Goal: Task Accomplishment & Management: Manage account settings

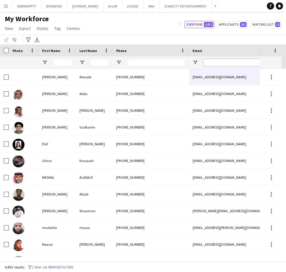
click at [217, 64] on input "Email Filter Input" at bounding box center [254, 62] width 102 height 7
paste input "**********"
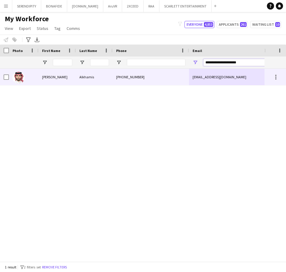
type input "**********"
click at [181, 76] on div "[PHONE_NUMBER]" at bounding box center [151, 77] width 76 height 16
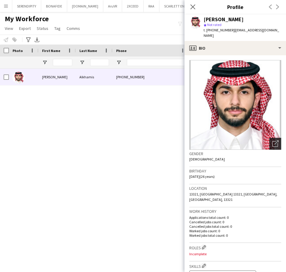
click at [272, 140] on icon "Open photos pop-in" at bounding box center [275, 143] width 6 height 6
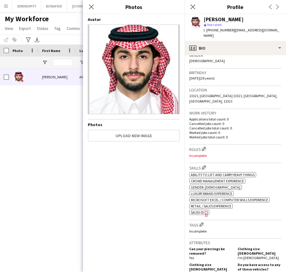
scroll to position [110, 0]
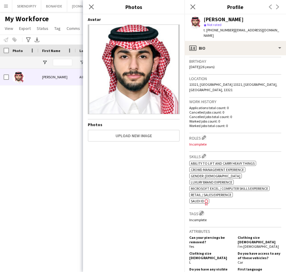
click at [203, 211] on app-icon "Edit crew company tags" at bounding box center [202, 213] width 4 height 4
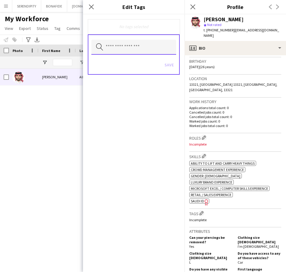
click at [138, 50] on input "text" at bounding box center [133, 47] width 85 height 15
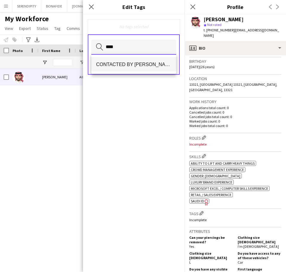
type input "****"
click at [142, 63] on span "CONTACTED BY [PERSON_NAME]" at bounding box center [133, 65] width 75 height 6
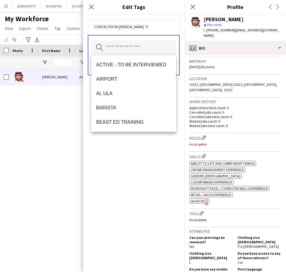
click at [157, 163] on div "CONTACTED BY [PERSON_NAME] Remove Search by tag name Save" at bounding box center [134, 142] width 102 height 257
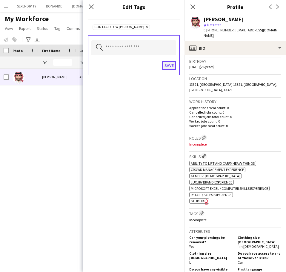
click at [167, 68] on button "Save" at bounding box center [169, 66] width 14 height 10
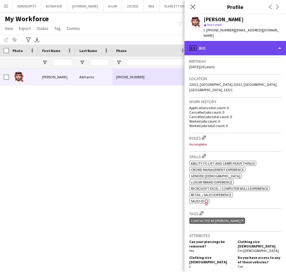
click at [236, 45] on div "profile Bio" at bounding box center [236, 48] width 102 height 14
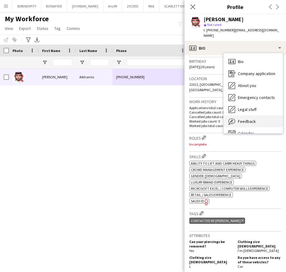
click at [254, 119] on span "Feedback" at bounding box center [247, 121] width 18 height 5
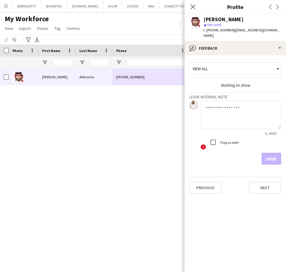
click at [223, 108] on textarea at bounding box center [241, 115] width 81 height 28
paste textarea "**********"
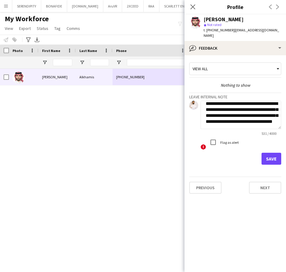
type textarea "**********"
click at [269, 153] on button "Save" at bounding box center [272, 159] width 20 height 12
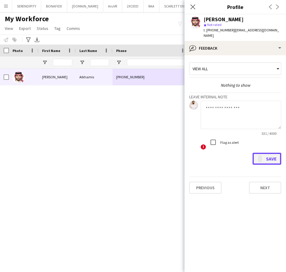
scroll to position [0, 0]
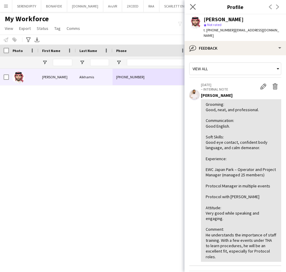
drag, startPoint x: 191, startPoint y: 6, endPoint x: 191, endPoint y: 11, distance: 5.1
click at [191, 6] on icon "Close pop-in" at bounding box center [193, 7] width 6 height 6
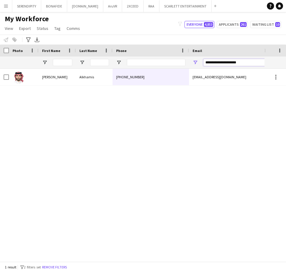
drag, startPoint x: 247, startPoint y: 62, endPoint x: 202, endPoint y: 59, distance: 45.2
click at [202, 59] on div "**********" at bounding box center [248, 62] width 119 height 12
paste input "*"
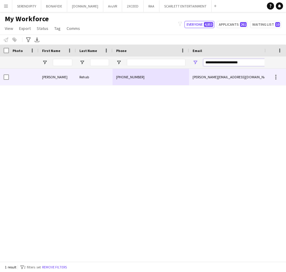
type input "**********"
click at [161, 76] on div "[PHONE_NUMBER]" at bounding box center [151, 77] width 76 height 16
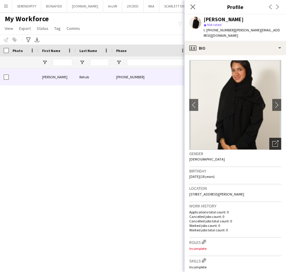
click at [272, 140] on icon "Open photos pop-in" at bounding box center [275, 143] width 6 height 6
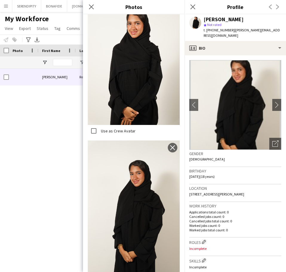
scroll to position [149, 0]
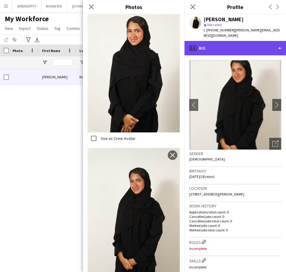
click at [252, 42] on div "profile Bio" at bounding box center [236, 48] width 102 height 14
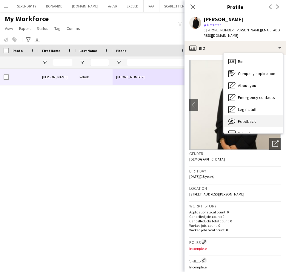
click at [268, 115] on div "Feedback Feedback" at bounding box center [253, 121] width 59 height 12
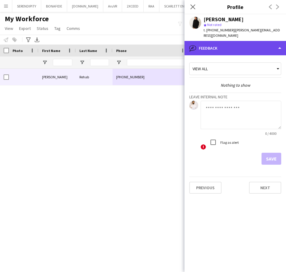
click at [240, 45] on div "bubble-pencil Feedback" at bounding box center [236, 48] width 102 height 14
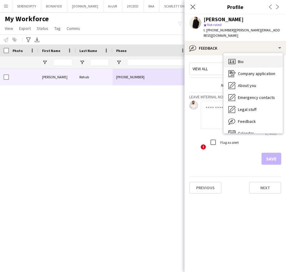
click at [246, 56] on div "Bio Bio" at bounding box center [253, 62] width 59 height 12
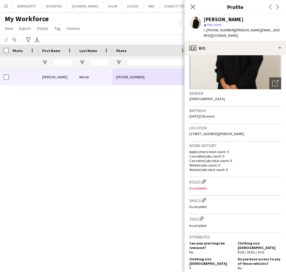
scroll to position [90, 0]
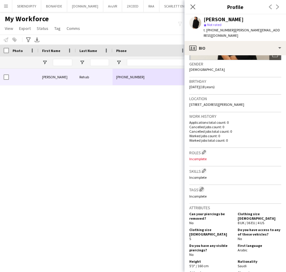
click at [200, 187] on app-icon "Edit crew company tags" at bounding box center [202, 189] width 4 height 4
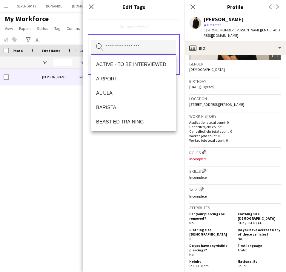
click at [141, 46] on input "text" at bounding box center [133, 47] width 85 height 15
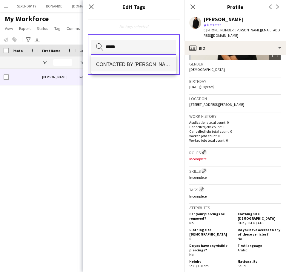
type input "*****"
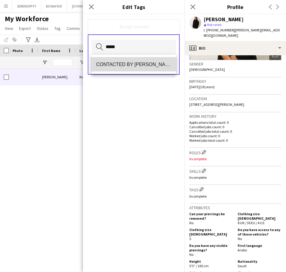
click at [148, 60] on mat-option "CONTACTED BY [PERSON_NAME]" at bounding box center [133, 64] width 85 height 14
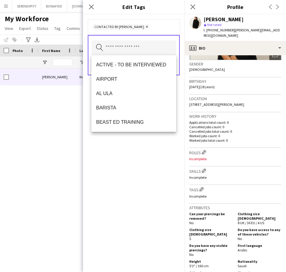
drag, startPoint x: 137, startPoint y: 194, endPoint x: 136, endPoint y: 191, distance: 3.6
click at [136, 191] on div "CONTACTED BY [PERSON_NAME] Remove Search by tag name Save" at bounding box center [134, 142] width 102 height 257
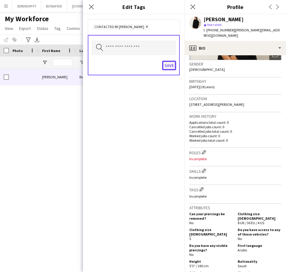
click at [172, 63] on button "Save" at bounding box center [169, 66] width 14 height 10
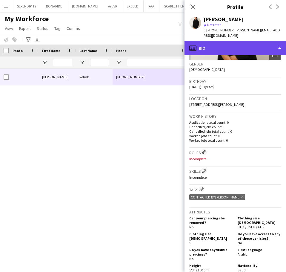
click at [224, 42] on div "profile Bio" at bounding box center [236, 48] width 102 height 14
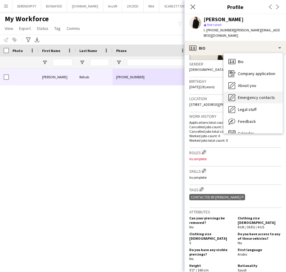
click at [259, 95] on span "Emergency contacts" at bounding box center [256, 97] width 37 height 5
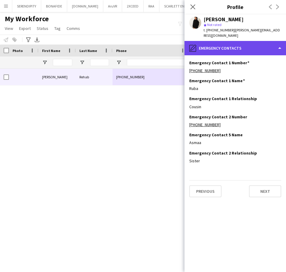
click at [239, 44] on div "pencil4 Emergency contacts" at bounding box center [236, 48] width 102 height 14
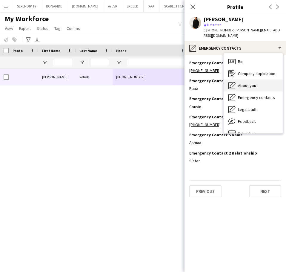
click at [254, 83] on span "About you" at bounding box center [247, 85] width 18 height 5
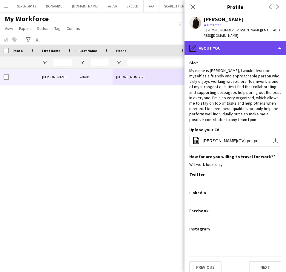
click at [230, 41] on div "pencil4 About you" at bounding box center [236, 48] width 102 height 14
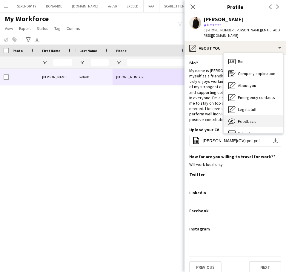
click at [262, 115] on div "Feedback Feedback" at bounding box center [253, 121] width 59 height 12
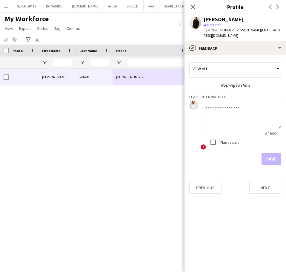
click at [247, 107] on textarea at bounding box center [241, 115] width 81 height 28
paste textarea "**********"
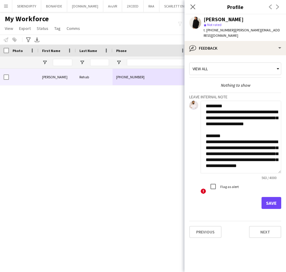
scroll to position [127, 0]
drag, startPoint x: 279, startPoint y: 121, endPoint x: 283, endPoint y: 165, distance: 44.7
click at [283, 165] on app-crew-profile-feedback-tab "**********" at bounding box center [236, 163] width 102 height 217
type textarea "**********"
click at [273, 199] on button "Save" at bounding box center [272, 203] width 20 height 12
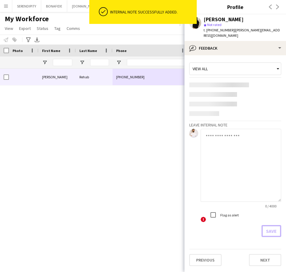
scroll to position [0, 0]
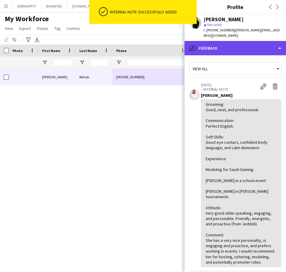
click at [248, 44] on div "bubble-pencil Feedback" at bounding box center [236, 48] width 102 height 14
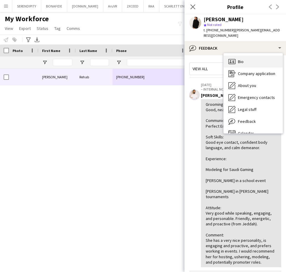
click at [246, 60] on div "Bio Bio" at bounding box center [253, 62] width 59 height 12
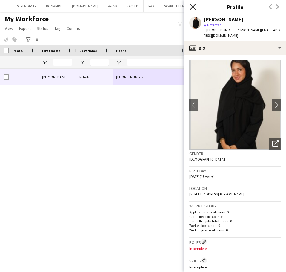
click at [193, 4] on icon "Close pop-in" at bounding box center [193, 7] width 6 height 6
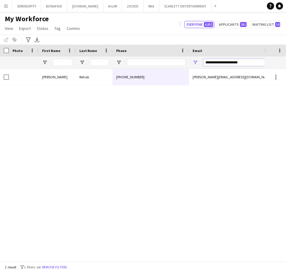
drag, startPoint x: 244, startPoint y: 61, endPoint x: 192, endPoint y: 60, distance: 51.4
click at [192, 60] on div "**********" at bounding box center [248, 62] width 119 height 12
click at [247, 63] on input "**********" at bounding box center [254, 62] width 102 height 7
paste input "*"
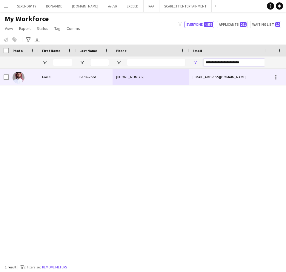
type input "**********"
click at [187, 77] on div "[PHONE_NUMBER]" at bounding box center [151, 77] width 76 height 16
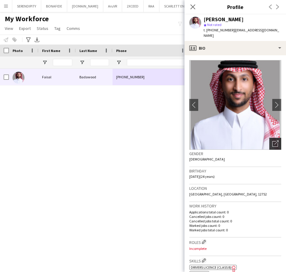
click at [272, 140] on icon "Open photos pop-in" at bounding box center [275, 143] width 6 height 6
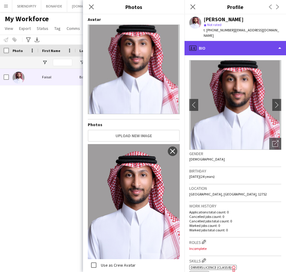
click at [249, 42] on div "profile Bio" at bounding box center [236, 48] width 102 height 14
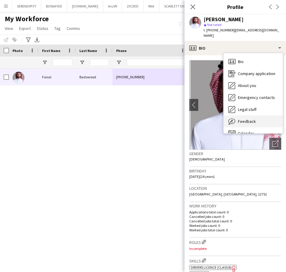
click at [268, 115] on div "Feedback Feedback" at bounding box center [253, 121] width 59 height 12
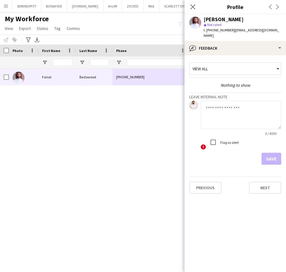
click at [227, 114] on textarea at bounding box center [241, 115] width 81 height 28
paste textarea "**********"
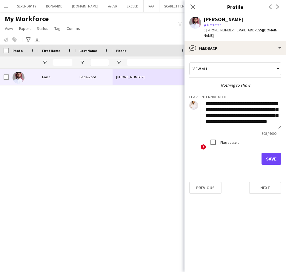
type textarea "**********"
click at [276, 153] on button "Save" at bounding box center [272, 159] width 20 height 12
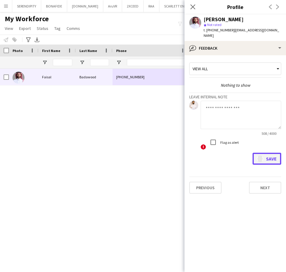
scroll to position [0, 0]
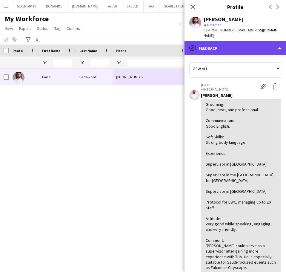
click at [229, 46] on div "bubble-pencil Feedback" at bounding box center [236, 48] width 102 height 14
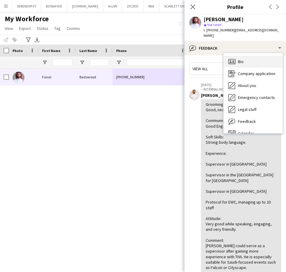
click at [257, 56] on div "Bio Bio" at bounding box center [253, 62] width 59 height 12
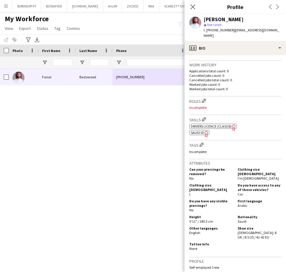
scroll to position [149, 0]
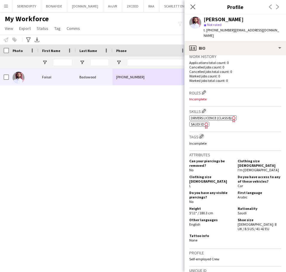
click at [202, 134] on app-icon "Edit crew company tags" at bounding box center [202, 136] width 4 height 4
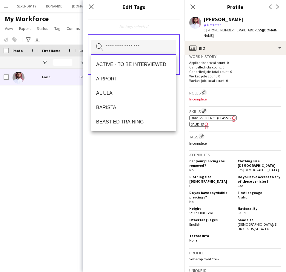
click at [161, 51] on input "text" at bounding box center [133, 47] width 85 height 15
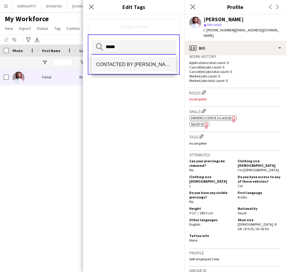
type input "*****"
click at [152, 64] on span "CONTACTED BY [PERSON_NAME]" at bounding box center [133, 65] width 75 height 6
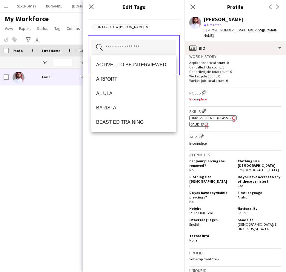
click at [136, 171] on div "CONTACTED BY [PERSON_NAME] Remove Search by tag name Save" at bounding box center [134, 142] width 102 height 257
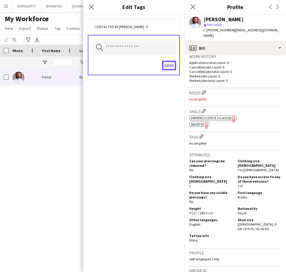
click at [169, 67] on button "Save" at bounding box center [169, 66] width 14 height 10
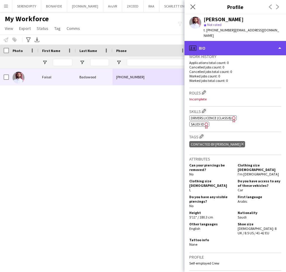
click at [263, 42] on div "profile Bio" at bounding box center [236, 48] width 102 height 14
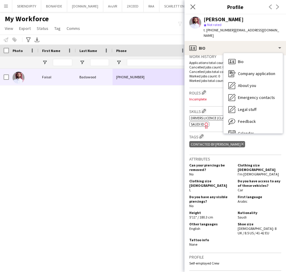
click at [214, 90] on h3 "Roles Edit crew company roles" at bounding box center [235, 92] width 92 height 6
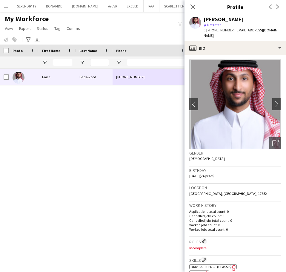
scroll to position [0, 0]
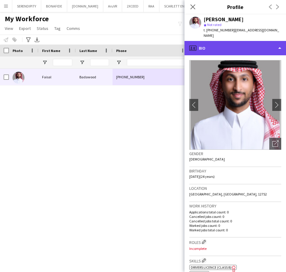
click at [257, 41] on div "profile Bio" at bounding box center [236, 48] width 102 height 14
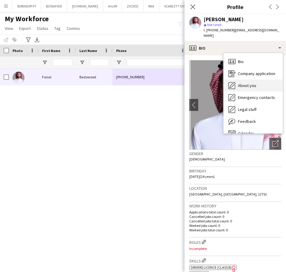
click at [260, 82] on div "About you About you" at bounding box center [253, 85] width 59 height 12
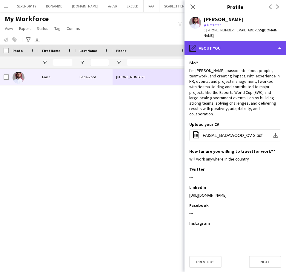
click at [257, 41] on div "pencil4 About you" at bounding box center [236, 48] width 102 height 14
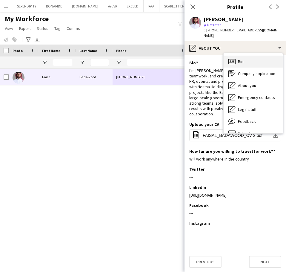
click at [257, 59] on div "Bio Bio" at bounding box center [253, 62] width 59 height 12
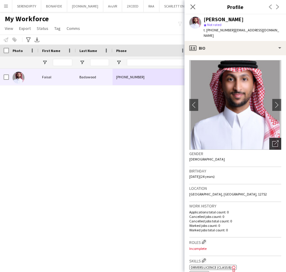
click at [272, 140] on icon "Open photos pop-in" at bounding box center [275, 143] width 6 height 6
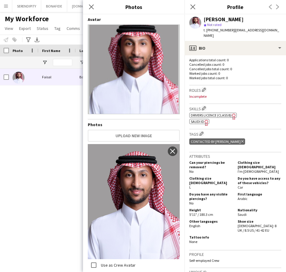
scroll to position [159, 0]
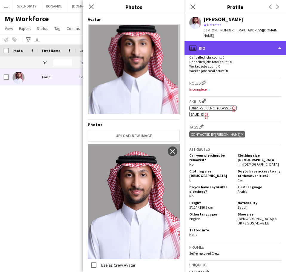
click at [232, 41] on div "profile Bio" at bounding box center [236, 48] width 102 height 14
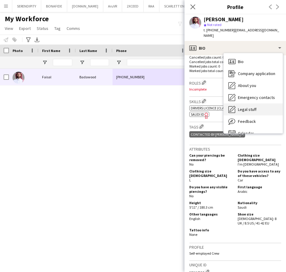
click at [259, 105] on div "Legal stuff Legal stuff" at bounding box center [253, 109] width 59 height 12
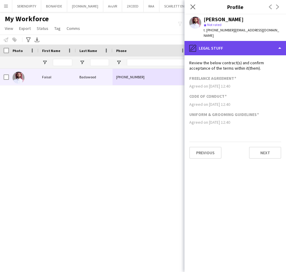
click at [243, 45] on div "pencil4 Legal stuff" at bounding box center [236, 48] width 102 height 14
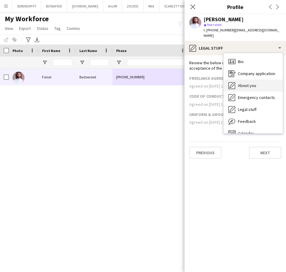
click at [256, 84] on div "About you About you" at bounding box center [253, 85] width 59 height 12
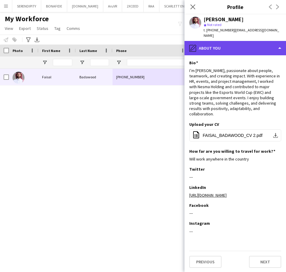
click at [235, 46] on div "pencil4 About you" at bounding box center [236, 48] width 102 height 14
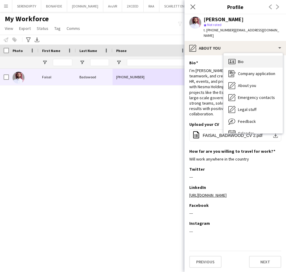
click at [249, 58] on div "Bio Bio" at bounding box center [253, 62] width 59 height 12
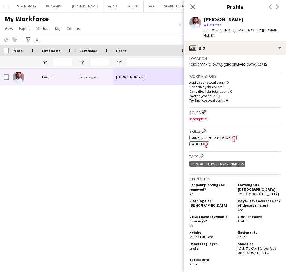
scroll to position [139, 0]
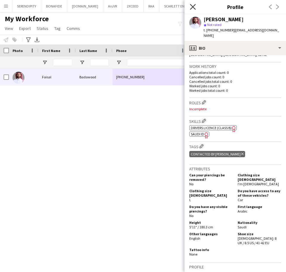
click at [193, 5] on icon "Close pop-in" at bounding box center [193, 7] width 6 height 6
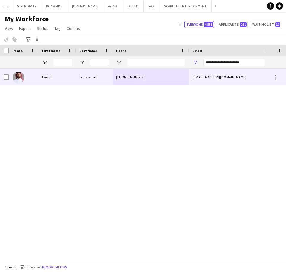
click at [60, 79] on div "Faisal" at bounding box center [57, 77] width 37 height 16
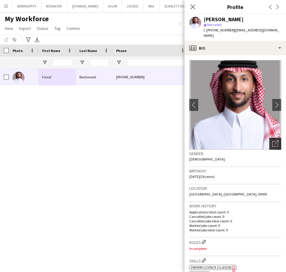
click at [272, 140] on icon "Open photos pop-in" at bounding box center [275, 143] width 6 height 6
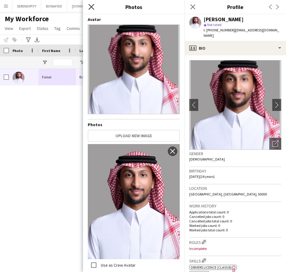
click at [93, 7] on icon "Close pop-in" at bounding box center [91, 7] width 6 height 6
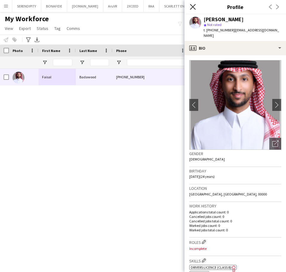
click at [193, 4] on icon "Close pop-in" at bounding box center [193, 7] width 6 height 6
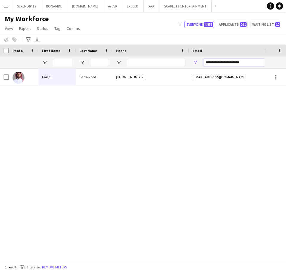
drag, startPoint x: 234, startPoint y: 63, endPoint x: 139, endPoint y: 64, distance: 95.6
paste input "******"
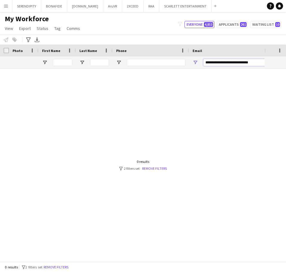
click at [206, 64] on input "**********" at bounding box center [254, 62] width 102 height 7
click at [257, 64] on input "**********" at bounding box center [254, 62] width 102 height 7
type input "*"
click at [142, 62] on input "Phone Filter Input" at bounding box center [156, 62] width 59 height 7
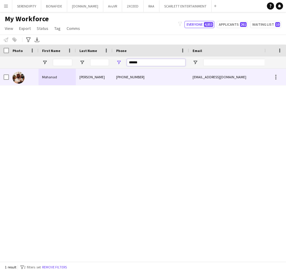
type input "******"
click at [168, 78] on div "[PHONE_NUMBER]" at bounding box center [151, 77] width 76 height 16
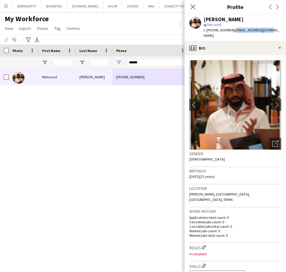
drag, startPoint x: 267, startPoint y: 30, endPoint x: 232, endPoint y: 32, distance: 35.3
click at [232, 32] on span "| [EMAIL_ADDRESS][DOMAIN_NAME]" at bounding box center [242, 33] width 76 height 10
copy span "[EMAIL_ADDRESS][DOMAIN_NAME]"
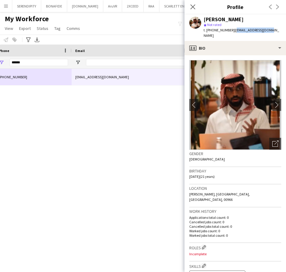
scroll to position [0, 0]
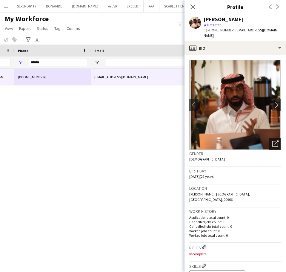
click at [272, 140] on icon "Open photos pop-in" at bounding box center [275, 143] width 6 height 6
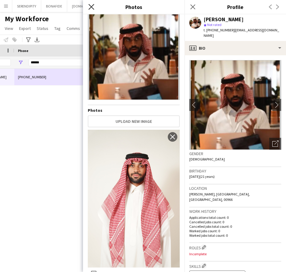
click at [94, 7] on icon "Close pop-in" at bounding box center [91, 7] width 6 height 6
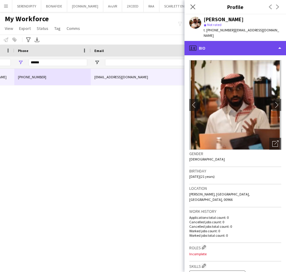
click at [252, 44] on div "profile Bio" at bounding box center [236, 48] width 102 height 14
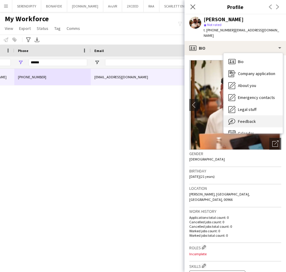
click at [265, 115] on div "Feedback Feedback" at bounding box center [253, 121] width 59 height 12
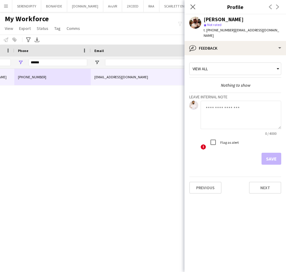
click at [216, 101] on textarea at bounding box center [241, 115] width 81 height 28
paste textarea "**********"
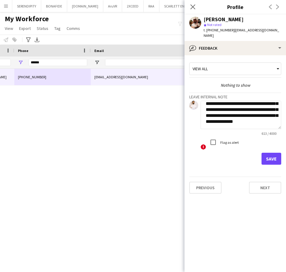
type textarea "**********"
click at [271, 153] on button "Save" at bounding box center [272, 159] width 20 height 12
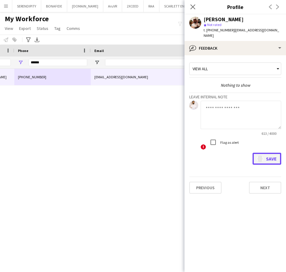
scroll to position [0, 0]
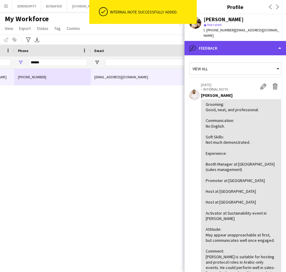
click at [237, 42] on div "bubble-pencil Feedback" at bounding box center [236, 48] width 102 height 14
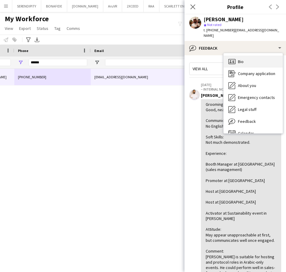
click at [248, 56] on div "Bio Bio" at bounding box center [253, 62] width 59 height 12
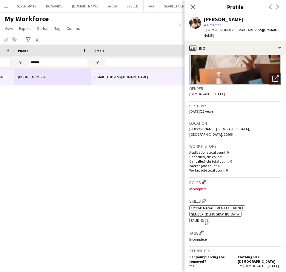
scroll to position [70, 0]
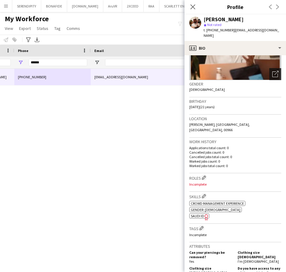
click at [272, 71] on icon "Open photos pop-in" at bounding box center [275, 74] width 6 height 6
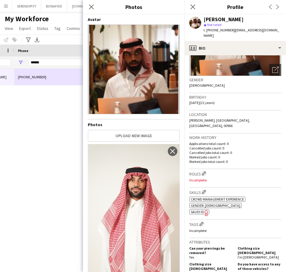
scroll to position [80, 0]
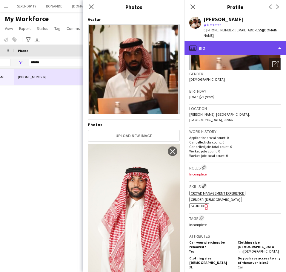
click at [247, 46] on div "profile Bio" at bounding box center [236, 48] width 102 height 14
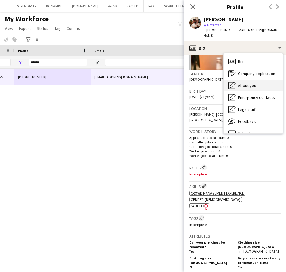
click at [257, 79] on div "About you About you" at bounding box center [253, 85] width 59 height 12
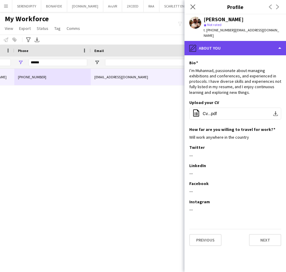
click at [231, 41] on div "pencil4 About you" at bounding box center [236, 48] width 102 height 14
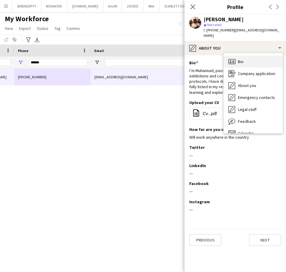
click at [237, 56] on div "Bio Bio" at bounding box center [253, 62] width 59 height 12
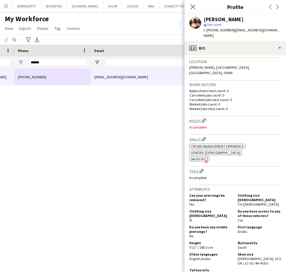
scroll to position [129, 0]
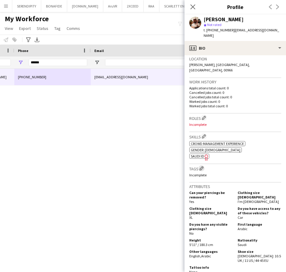
click at [200, 166] on app-icon "Edit crew company tags" at bounding box center [202, 168] width 4 height 4
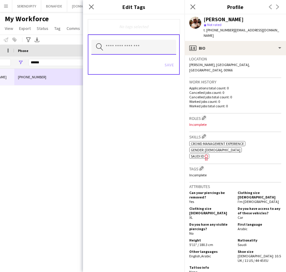
click at [144, 47] on input "text" at bounding box center [133, 47] width 85 height 15
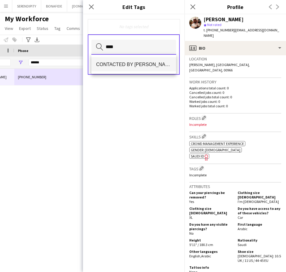
type input "****"
click at [147, 64] on span "CONTACTED BY [PERSON_NAME]" at bounding box center [133, 65] width 75 height 6
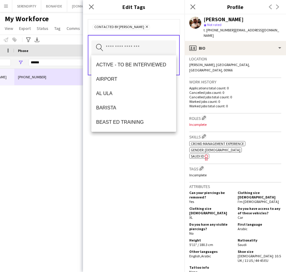
click at [128, 174] on div "CONTACTED BY [PERSON_NAME] Remove Search by tag name Save" at bounding box center [134, 142] width 102 height 257
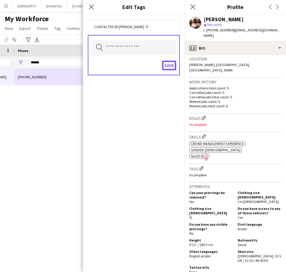
click at [166, 64] on button "Save" at bounding box center [169, 66] width 14 height 10
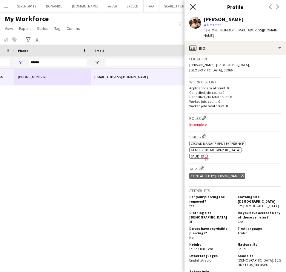
click at [191, 5] on icon at bounding box center [193, 7] width 6 height 6
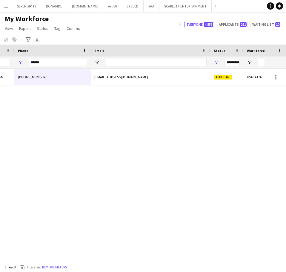
click at [112, 257] on div "[PHONE_NUMBER] [EMAIL_ADDRESS][DOMAIN_NAME] Applicant KSA14176 [GEOGRAPHIC_DATA…" at bounding box center [132, 163] width 265 height 188
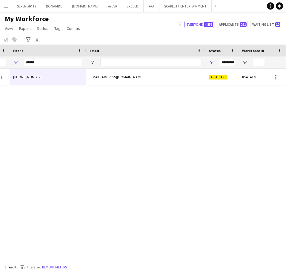
scroll to position [0, 141]
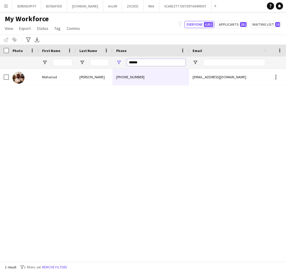
drag, startPoint x: 148, startPoint y: 64, endPoint x: 98, endPoint y: 59, distance: 51.1
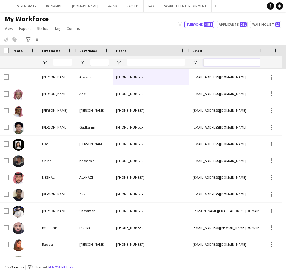
click at [222, 61] on input "Email Filter Input" at bounding box center [254, 62] width 102 height 7
paste input "**********"
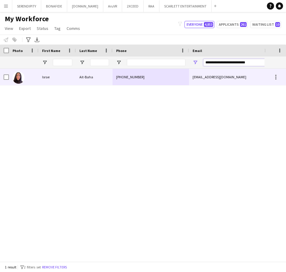
type input "**********"
click at [212, 76] on div "[EMAIL_ADDRESS][DOMAIN_NAME]" at bounding box center [248, 77] width 119 height 16
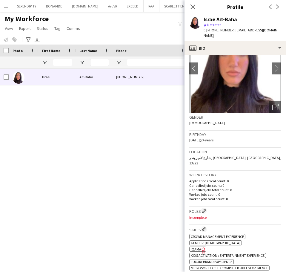
scroll to position [0, 0]
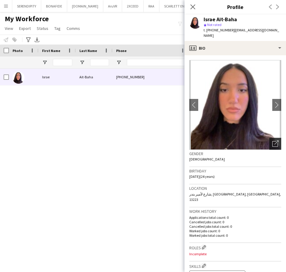
click at [274, 140] on icon at bounding box center [276, 142] width 4 height 4
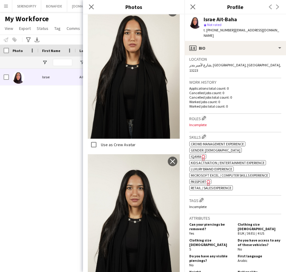
scroll to position [129, 0]
click at [203, 197] on app-icon "Edit crew company tags" at bounding box center [202, 199] width 4 height 4
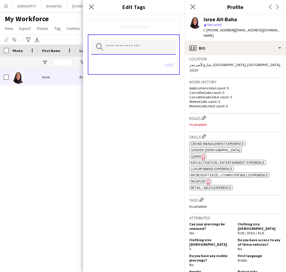
click at [125, 49] on input "text" at bounding box center [133, 47] width 85 height 15
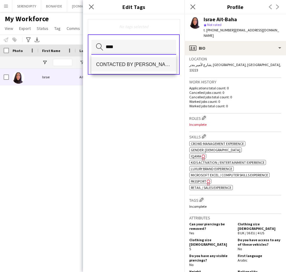
type input "****"
click at [133, 59] on mat-option "CONTACTED BY [PERSON_NAME]" at bounding box center [133, 64] width 85 height 14
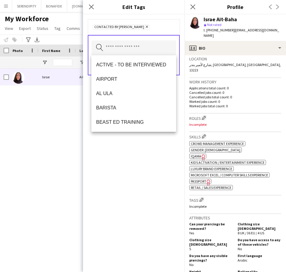
drag, startPoint x: 145, startPoint y: 188, endPoint x: 151, endPoint y: 138, distance: 50.5
click at [144, 186] on div "CONTACTED BY [PERSON_NAME] Remove Search by tag name Save" at bounding box center [134, 142] width 102 height 257
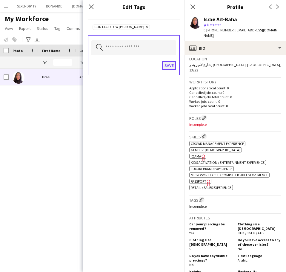
click at [165, 65] on button "Save" at bounding box center [169, 66] width 14 height 10
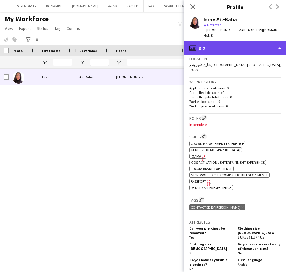
click at [229, 43] on div "profile Bio" at bounding box center [236, 48] width 102 height 14
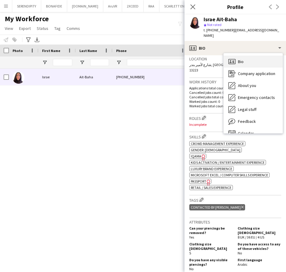
click at [251, 56] on div "Bio Bio" at bounding box center [253, 62] width 59 height 12
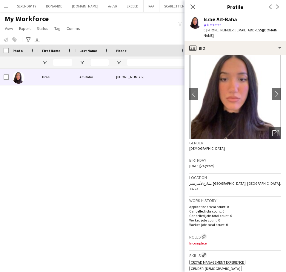
scroll to position [0, 0]
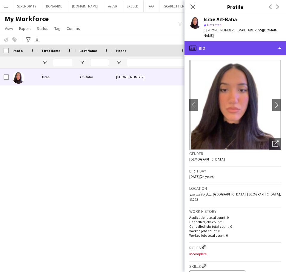
click at [228, 41] on div "profile Bio" at bounding box center [236, 48] width 102 height 14
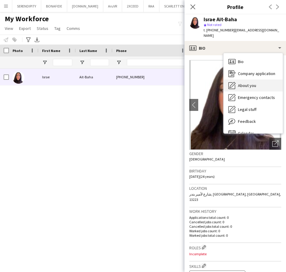
click at [257, 80] on div "About you About you" at bounding box center [253, 85] width 59 height 12
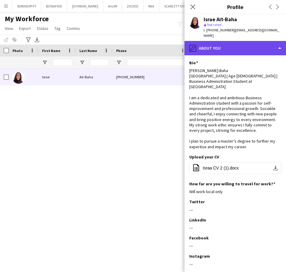
click at [249, 42] on div "pencil4 About you" at bounding box center [236, 48] width 102 height 14
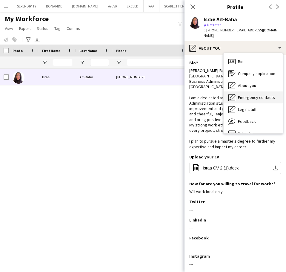
click at [264, 97] on div "Emergency contacts Emergency contacts" at bounding box center [253, 97] width 59 height 12
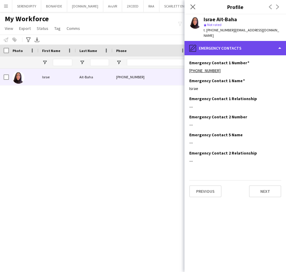
click at [249, 43] on div "pencil4 Emergency contacts" at bounding box center [236, 48] width 102 height 14
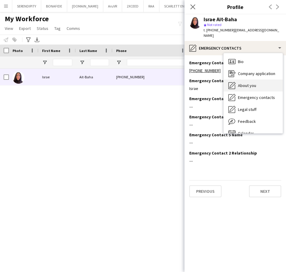
click at [257, 82] on div "About you About you" at bounding box center [253, 85] width 59 height 12
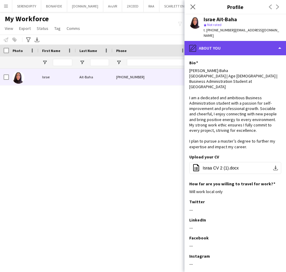
click at [250, 44] on div "pencil4 About you" at bounding box center [236, 48] width 102 height 14
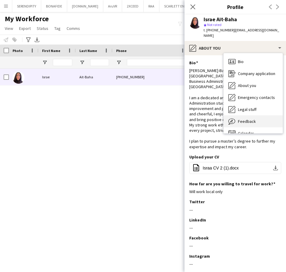
click at [258, 115] on div "Feedback Feedback" at bounding box center [253, 121] width 59 height 12
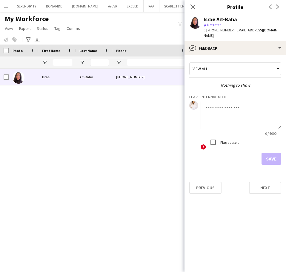
click at [163, 126] on div "Israe Ait-Baha [PHONE_NUMBER] [EMAIL_ADDRESS][DOMAIN_NAME] Applicant" at bounding box center [132, 163] width 265 height 188
click at [193, 7] on icon at bounding box center [193, 7] width 6 height 6
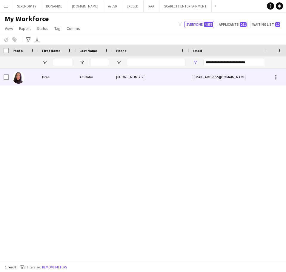
click at [142, 76] on div "[PHONE_NUMBER]" at bounding box center [151, 77] width 76 height 16
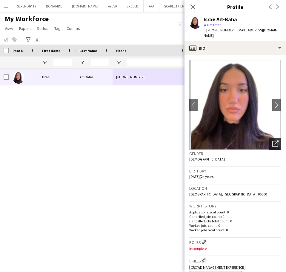
click at [273, 140] on icon "Open photos pop-in" at bounding box center [275, 143] width 6 height 6
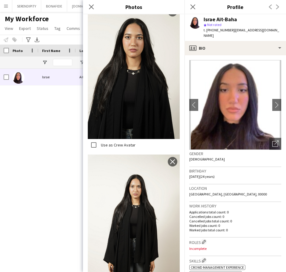
scroll to position [448, 0]
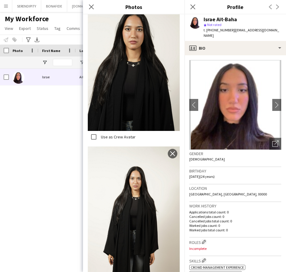
click at [88, 5] on div "Close pop-in" at bounding box center [91, 7] width 17 height 14
click at [90, 5] on icon at bounding box center [91, 7] width 6 height 6
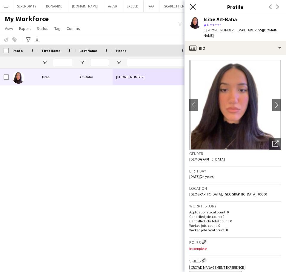
click at [192, 8] on icon at bounding box center [193, 7] width 6 height 6
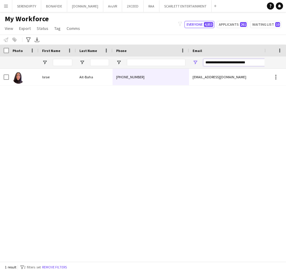
drag, startPoint x: 252, startPoint y: 62, endPoint x: 168, endPoint y: 59, distance: 84.0
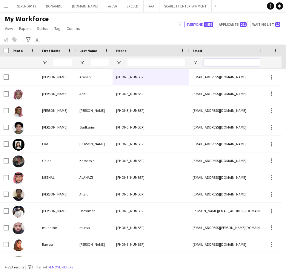
click at [222, 63] on input "Email Filter Input" at bounding box center [254, 62] width 102 height 7
paste input "**********"
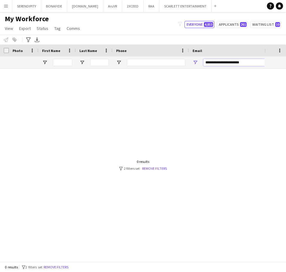
click at [206, 62] on input "**********" at bounding box center [254, 62] width 102 height 7
click at [251, 64] on input "**********" at bounding box center [254, 62] width 102 height 7
type input "**********"
click at [147, 62] on input "Phone Filter Input" at bounding box center [156, 62] width 59 height 7
click at [159, 62] on input "Phone Filter Input" at bounding box center [156, 62] width 59 height 7
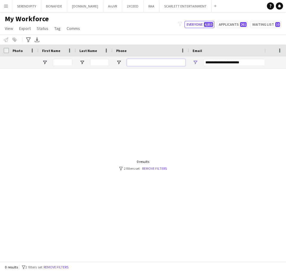
paste input "*********"
type input "*********"
drag, startPoint x: 254, startPoint y: 63, endPoint x: 172, endPoint y: 61, distance: 82.8
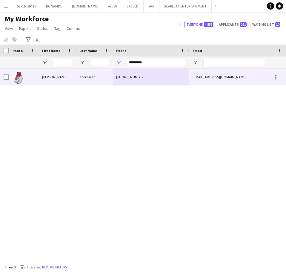
click at [176, 73] on div "[PHONE_NUMBER]" at bounding box center [151, 77] width 76 height 16
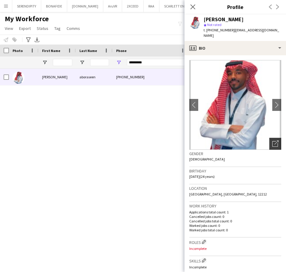
click at [273, 140] on icon "Open photos pop-in" at bounding box center [275, 143] width 6 height 6
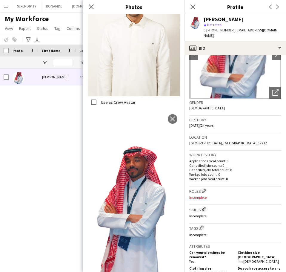
scroll to position [70, 0]
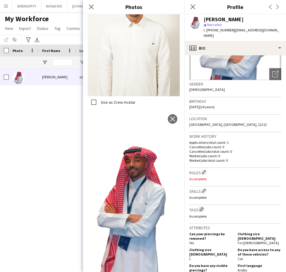
click at [203, 207] on app-icon "Edit crew company tags" at bounding box center [202, 209] width 4 height 4
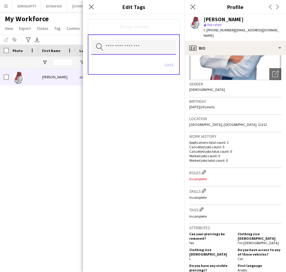
click at [125, 42] on input "text" at bounding box center [133, 47] width 85 height 15
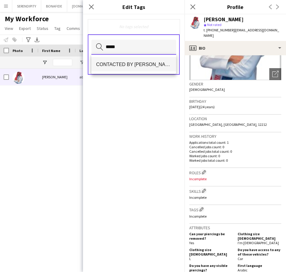
type input "*****"
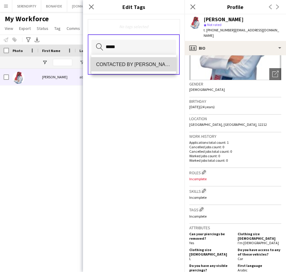
click at [137, 63] on span "CONTACTED BY [PERSON_NAME]" at bounding box center [133, 65] width 75 height 6
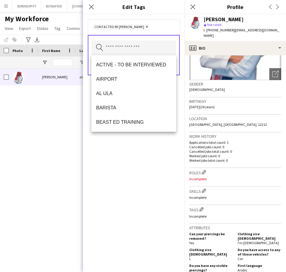
click at [161, 199] on div "CONTACTED BY [PERSON_NAME] Remove Search by tag name Save" at bounding box center [134, 142] width 102 height 257
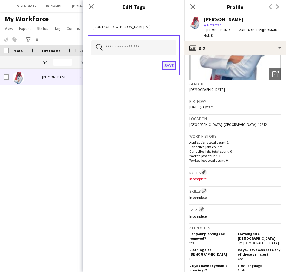
click at [172, 69] on button "Save" at bounding box center [169, 66] width 14 height 10
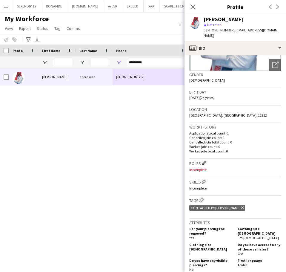
scroll to position [80, 0]
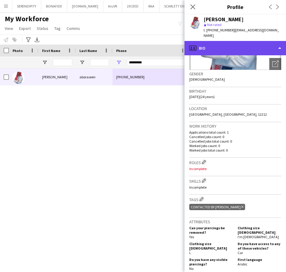
click at [259, 46] on div "profile Bio" at bounding box center [236, 48] width 102 height 14
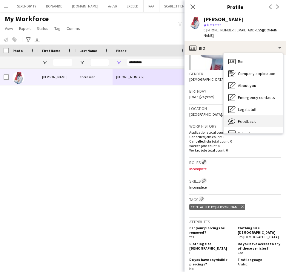
click at [257, 117] on div "Feedback Feedback" at bounding box center [253, 121] width 59 height 12
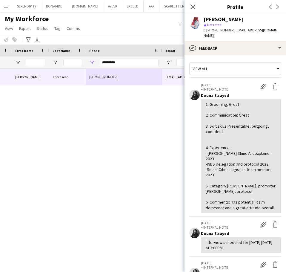
scroll to position [0, 98]
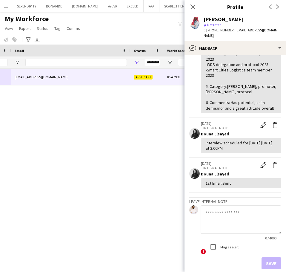
click at [237, 215] on textarea at bounding box center [241, 219] width 81 height 28
paste textarea "**********"
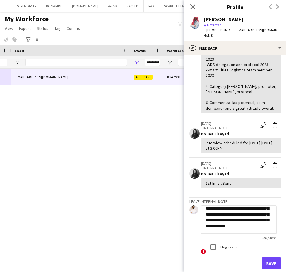
type textarea "**********"
click at [268, 257] on button "Save" at bounding box center [272, 263] width 20 height 12
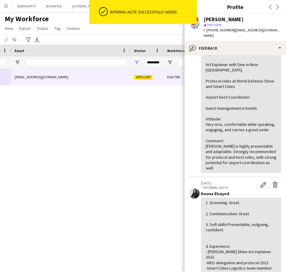
click at [125, 148] on div "[PHONE_NUMBER] [EMAIL_ADDRESS][DOMAIN_NAME] Applicant KSA7983 [GEOGRAPHIC_DATA]…" at bounding box center [132, 163] width 265 height 188
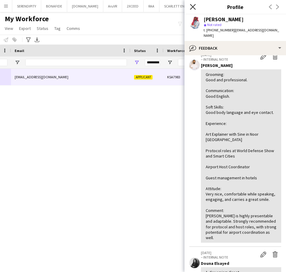
click at [195, 6] on icon "Close pop-in" at bounding box center [193, 7] width 6 height 6
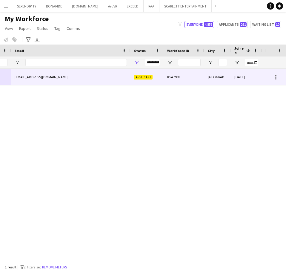
click at [124, 85] on div "[EMAIL_ADDRESS][DOMAIN_NAME]" at bounding box center [70, 77] width 119 height 16
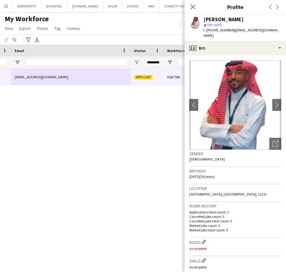
click at [264, 137] on img at bounding box center [235, 105] width 92 height 90
click at [269, 138] on div "Open photos pop-in" at bounding box center [275, 144] width 12 height 12
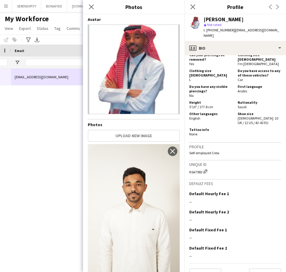
scroll to position [260, 0]
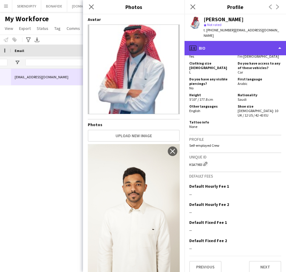
click at [234, 47] on div "profile Bio" at bounding box center [236, 48] width 102 height 14
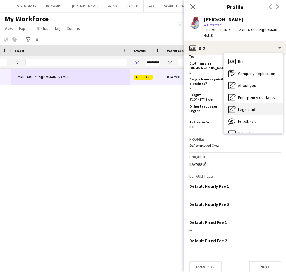
click at [263, 103] on div "Legal stuff Legal stuff" at bounding box center [253, 109] width 59 height 12
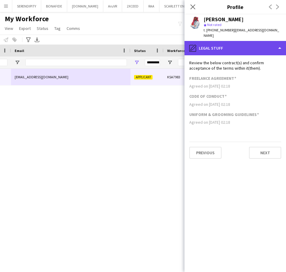
click at [239, 48] on div "pencil4 Legal stuff" at bounding box center [236, 48] width 102 height 14
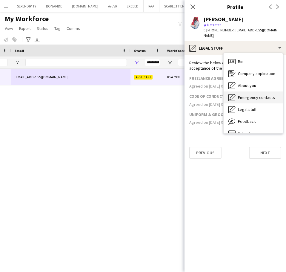
click at [262, 95] on span "Emergency contacts" at bounding box center [256, 97] width 37 height 5
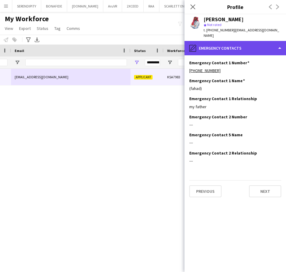
click at [251, 46] on div "pencil4 Emergency contacts" at bounding box center [236, 48] width 102 height 14
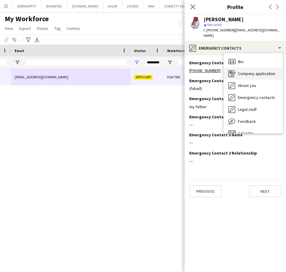
click at [259, 71] on span "Company application" at bounding box center [256, 73] width 37 height 5
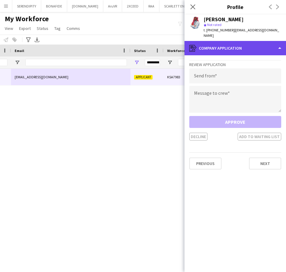
click at [253, 46] on div "register Company application" at bounding box center [236, 48] width 102 height 14
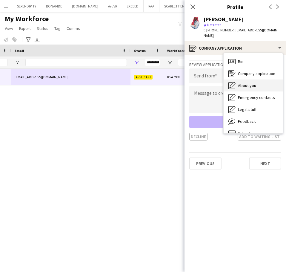
click at [256, 83] on span "About you" at bounding box center [247, 85] width 18 height 5
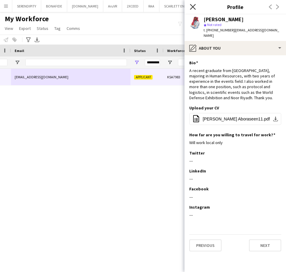
click at [193, 6] on icon at bounding box center [193, 7] width 6 height 6
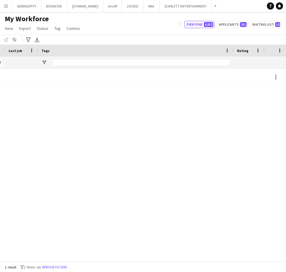
scroll to position [0, 524]
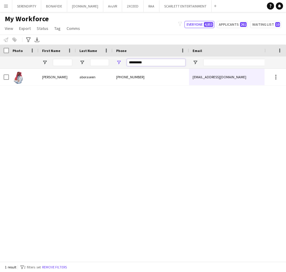
drag, startPoint x: 152, startPoint y: 62, endPoint x: 51, endPoint y: 60, distance: 101.6
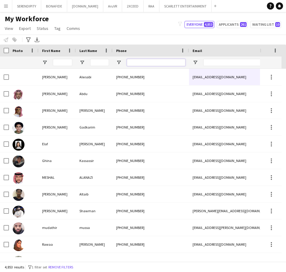
click at [132, 63] on input "Phone Filter Input" at bounding box center [156, 62] width 59 height 7
paste input "*********"
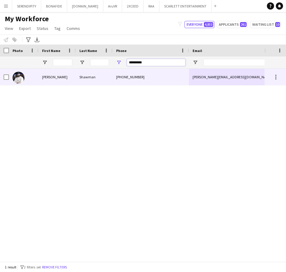
type input "*********"
click at [162, 70] on div "[PHONE_NUMBER]" at bounding box center [151, 77] width 76 height 16
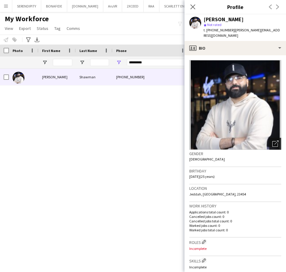
click at [272, 143] on icon "Open photos pop-in" at bounding box center [275, 143] width 6 height 6
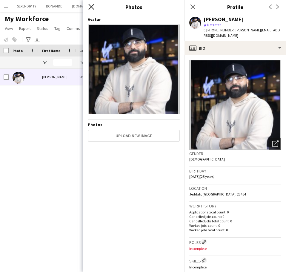
click at [92, 10] on icon "Close pop-in" at bounding box center [91, 7] width 6 height 6
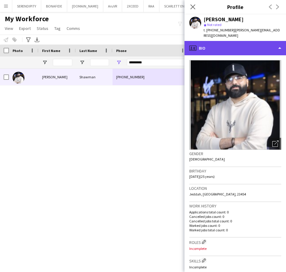
click at [221, 44] on div "profile Bio" at bounding box center [236, 48] width 102 height 14
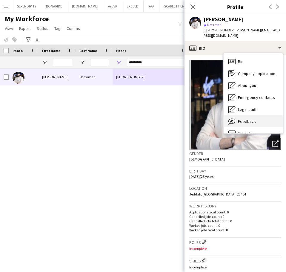
click at [252, 120] on span "Feedback" at bounding box center [247, 121] width 18 height 5
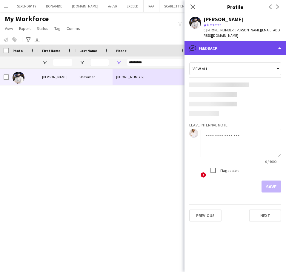
click at [246, 48] on div "bubble-pencil Feedback" at bounding box center [236, 48] width 102 height 14
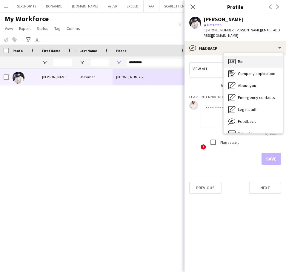
click at [253, 66] on div "Bio Bio" at bounding box center [253, 62] width 59 height 12
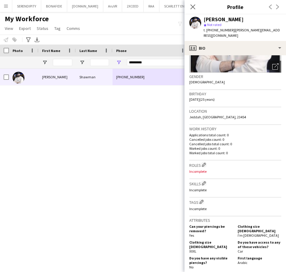
scroll to position [99, 0]
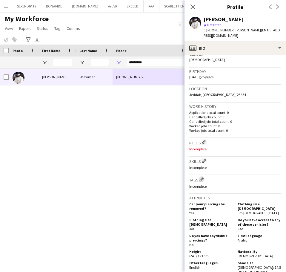
click at [205, 179] on button "Edit crew company tags" at bounding box center [202, 179] width 6 height 6
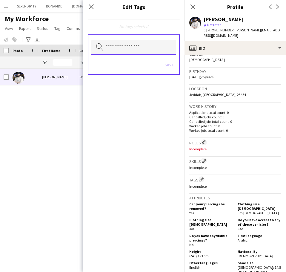
click at [127, 47] on input "text" at bounding box center [133, 47] width 85 height 15
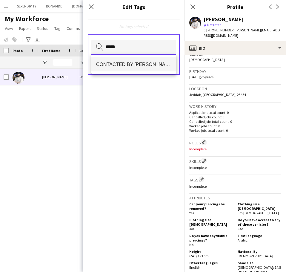
type input "*****"
click at [124, 62] on span "CONTACTED BY [PERSON_NAME]" at bounding box center [133, 65] width 75 height 6
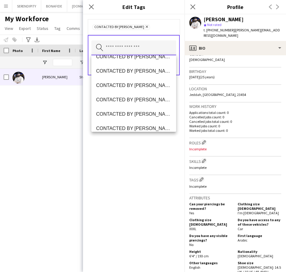
scroll to position [90, 0]
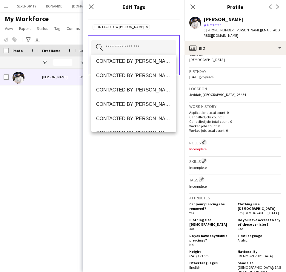
click at [135, 197] on div "CONTACTED BY [PERSON_NAME] Remove Search by tag name Save" at bounding box center [134, 142] width 102 height 257
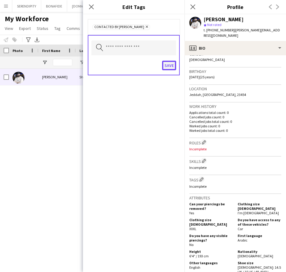
click at [171, 66] on button "Save" at bounding box center [169, 66] width 14 height 10
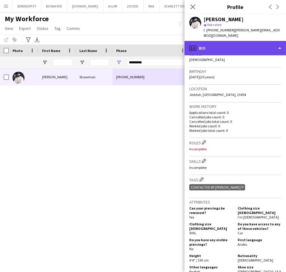
click at [241, 46] on div "profile Bio" at bounding box center [236, 48] width 102 height 14
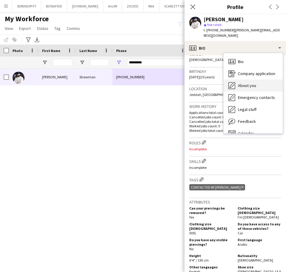
click at [262, 88] on div "About you About you" at bounding box center [253, 85] width 59 height 12
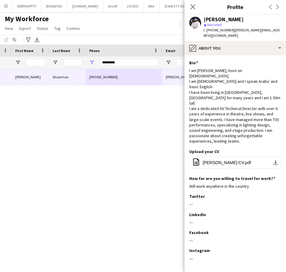
scroll to position [0, 49]
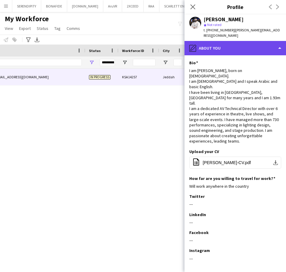
click at [233, 53] on div "pencil4 About you" at bounding box center [236, 48] width 102 height 14
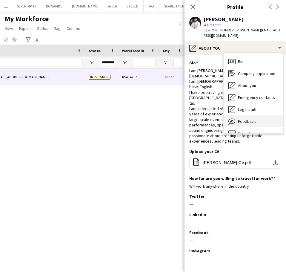
click at [255, 119] on div "Feedback Feedback" at bounding box center [253, 121] width 59 height 12
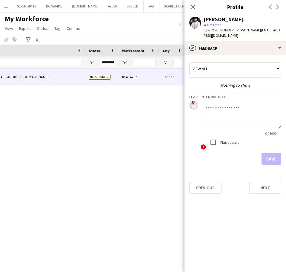
click at [232, 113] on textarea at bounding box center [241, 115] width 81 height 28
click at [236, 116] on textarea at bounding box center [241, 115] width 81 height 28
paste textarea "**********"
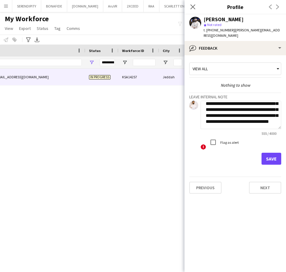
type textarea "**********"
click at [268, 160] on button "Save" at bounding box center [272, 159] width 20 height 12
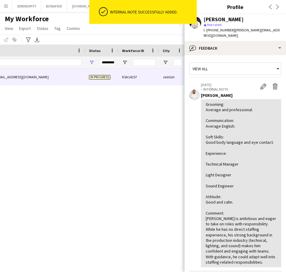
click at [216, 11] on div "Close pop-in Profile Previous Next" at bounding box center [236, 7] width 102 height 14
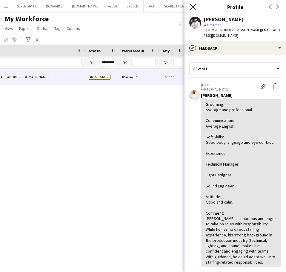
click at [192, 7] on icon "Close pop-in" at bounding box center [193, 7] width 6 height 6
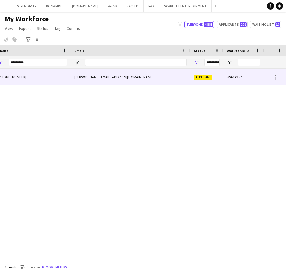
click at [174, 71] on div "[PERSON_NAME][EMAIL_ADDRESS][DOMAIN_NAME]" at bounding box center [130, 77] width 119 height 16
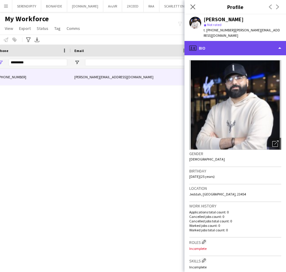
click at [257, 51] on div "profile Bio" at bounding box center [236, 48] width 102 height 14
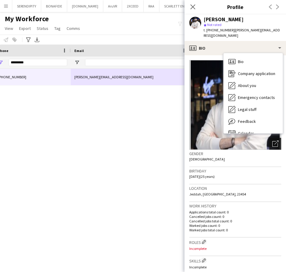
click at [274, 143] on icon at bounding box center [276, 142] width 4 height 4
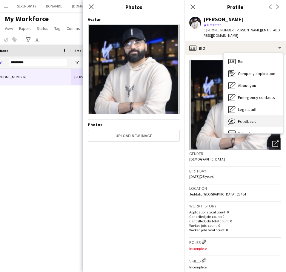
click at [258, 118] on div "Feedback Feedback" at bounding box center [253, 121] width 59 height 12
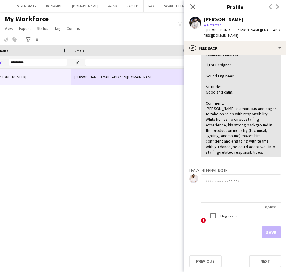
click at [231, 185] on textarea at bounding box center [241, 188] width 81 height 28
type textarea "*"
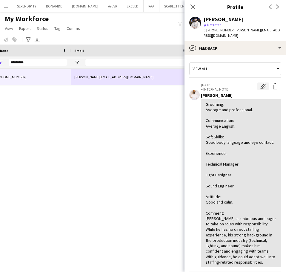
click at [260, 85] on app-icon "Edit internal note" at bounding box center [263, 86] width 6 height 6
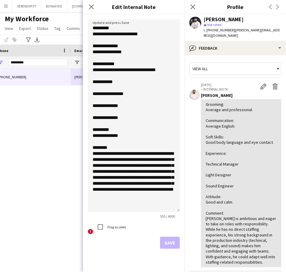
drag, startPoint x: 179, startPoint y: 52, endPoint x: 168, endPoint y: 209, distance: 157.7
click at [168, 209] on textarea "**********" at bounding box center [134, 115] width 92 height 193
click at [176, 197] on textarea "**********" at bounding box center [134, 115] width 92 height 193
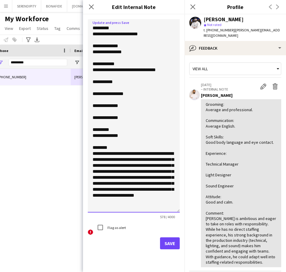
type textarea "**********"
click at [175, 244] on button "Save" at bounding box center [170, 243] width 20 height 12
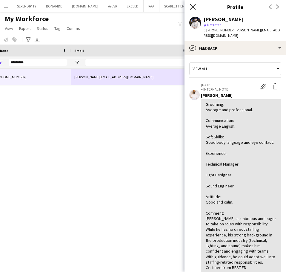
click at [193, 7] on icon at bounding box center [193, 7] width 6 height 6
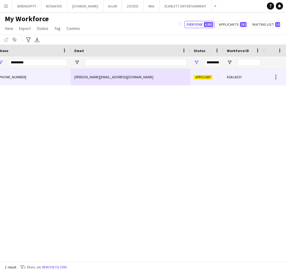
click at [171, 83] on div "[PERSON_NAME][EMAIL_ADDRESS][DOMAIN_NAME]" at bounding box center [130, 77] width 119 height 16
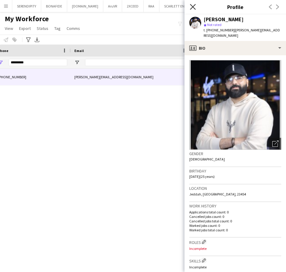
click at [193, 6] on icon at bounding box center [193, 7] width 6 height 6
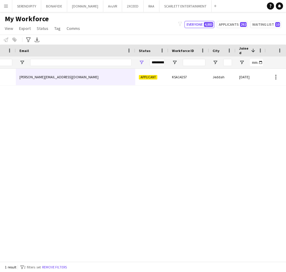
scroll to position [0, 264]
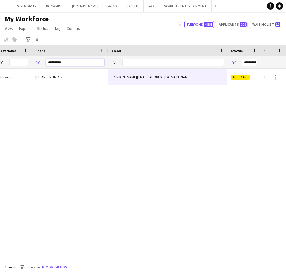
drag, startPoint x: 67, startPoint y: 64, endPoint x: 39, endPoint y: 65, distance: 27.2
click at [39, 65] on div "*********" at bounding box center [70, 62] width 76 height 12
type input "*"
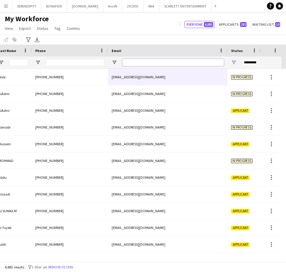
click at [177, 66] on input "Email Filter Input" at bounding box center [173, 62] width 102 height 7
paste input "**********"
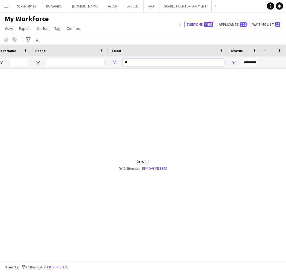
type input "*"
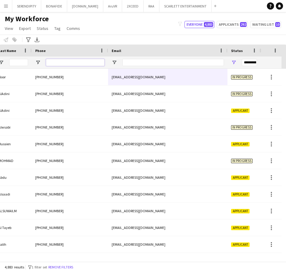
click at [85, 62] on input "Phone Filter Input" at bounding box center [75, 62] width 59 height 7
paste input "*********"
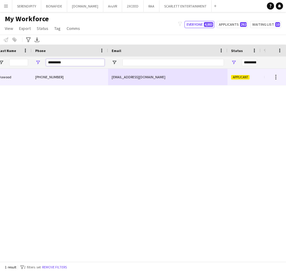
type input "*********"
click at [183, 76] on div "omar.223dd@gmail.com" at bounding box center [167, 77] width 119 height 16
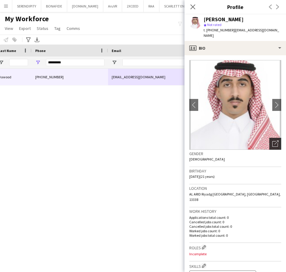
click at [274, 140] on icon at bounding box center [276, 142] width 4 height 4
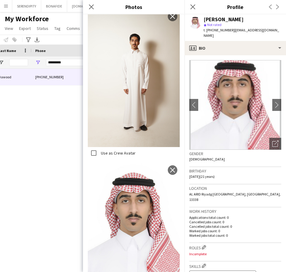
scroll to position [289, 0]
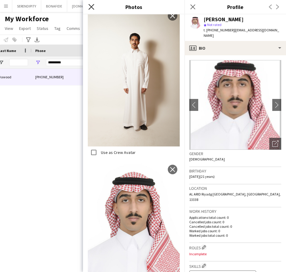
click at [93, 7] on icon "Close pop-in" at bounding box center [91, 7] width 6 height 6
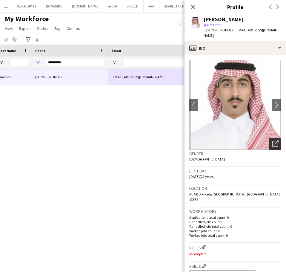
click at [274, 140] on icon at bounding box center [276, 142] width 4 height 4
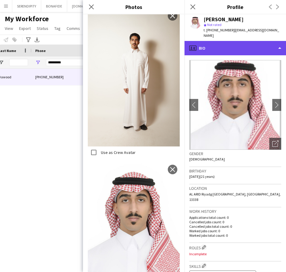
click at [246, 44] on div "profile Bio" at bounding box center [236, 48] width 102 height 14
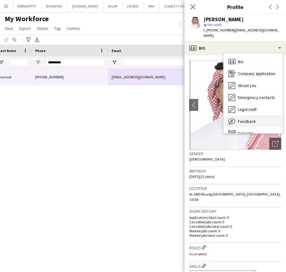
click at [263, 115] on div "Feedback Feedback" at bounding box center [253, 121] width 59 height 12
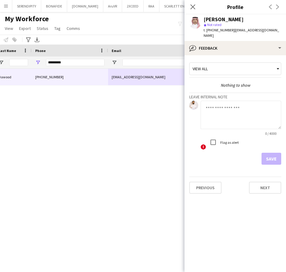
click at [221, 106] on textarea at bounding box center [241, 115] width 81 height 28
click at [215, 108] on textarea at bounding box center [241, 115] width 81 height 28
paste textarea "**********"
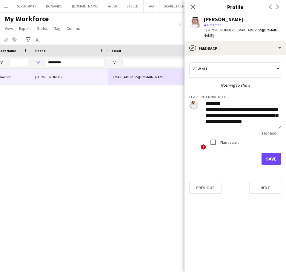
type textarea "**********"
click at [271, 154] on button "Save" at bounding box center [272, 159] width 20 height 12
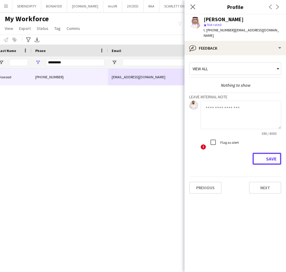
scroll to position [0, 0]
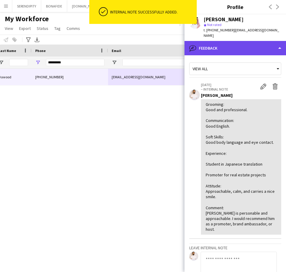
click at [248, 45] on div "bubble-pencil Feedback" at bounding box center [236, 48] width 102 height 14
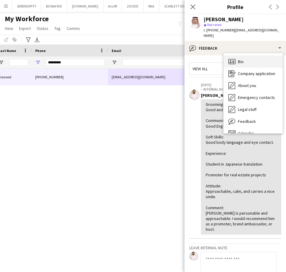
click at [253, 60] on div "Bio Bio" at bounding box center [253, 62] width 59 height 12
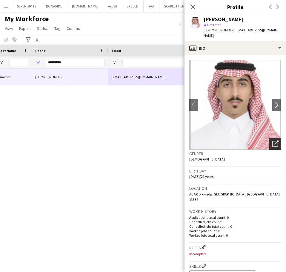
click at [273, 140] on icon "Open photos pop-in" at bounding box center [275, 143] width 6 height 6
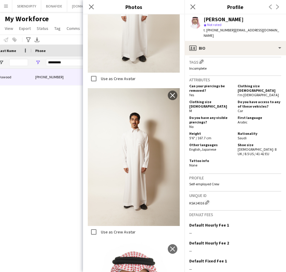
scroll to position [249, 0]
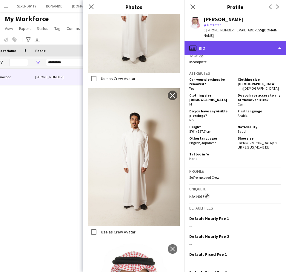
click at [226, 43] on div "profile Bio" at bounding box center [236, 48] width 102 height 14
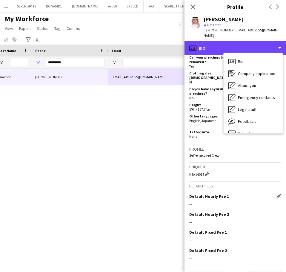
scroll to position [275, 0]
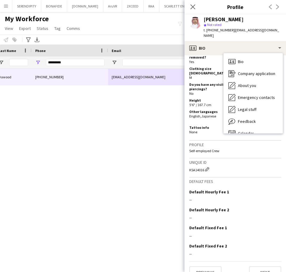
click at [228, 158] on div "Unique ID KSA14016 Edit crew unique ID" at bounding box center [235, 167] width 92 height 19
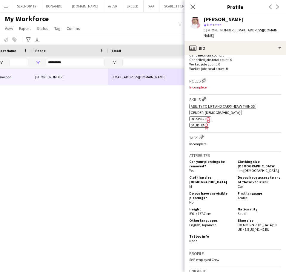
scroll to position [166, 0]
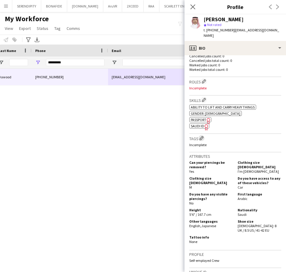
click at [201, 136] on app-icon "Edit crew company tags" at bounding box center [202, 138] width 4 height 4
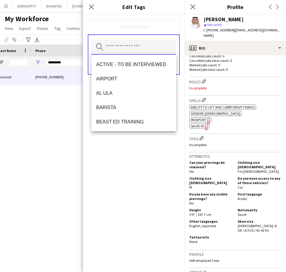
click at [128, 47] on input "text" at bounding box center [133, 47] width 85 height 15
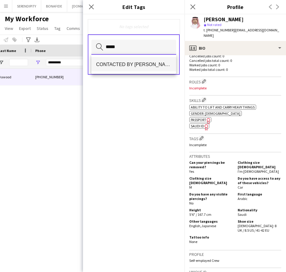
type input "*****"
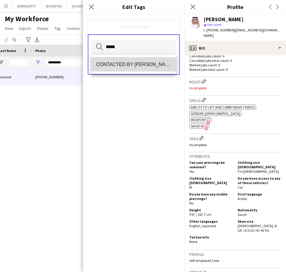
click at [130, 60] on mat-option "CONTACTED BY [PERSON_NAME]" at bounding box center [133, 64] width 85 height 14
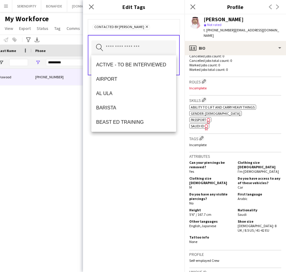
click at [135, 200] on div "CONTACTED BY [PERSON_NAME] Remove Search by tag name Save" at bounding box center [134, 142] width 102 height 257
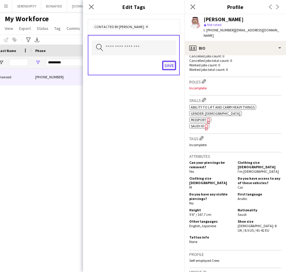
click at [172, 64] on button "Save" at bounding box center [169, 66] width 14 height 10
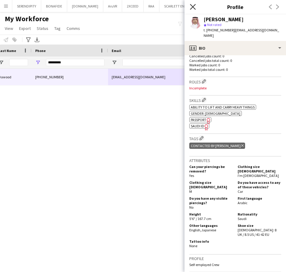
click at [194, 6] on icon "Close pop-in" at bounding box center [193, 7] width 6 height 6
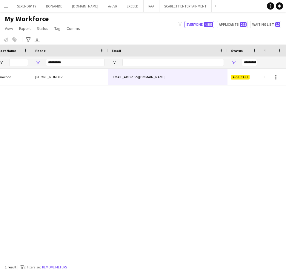
drag, startPoint x: 73, startPoint y: 58, endPoint x: 48, endPoint y: 66, distance: 26.2
click at [48, 66] on div "*********" at bounding box center [75, 62] width 59 height 12
drag, startPoint x: 75, startPoint y: 60, endPoint x: 18, endPoint y: 68, distance: 57.6
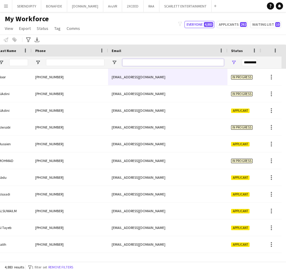
click at [158, 64] on input "Email Filter Input" at bounding box center [173, 62] width 102 height 7
paste input "**********"
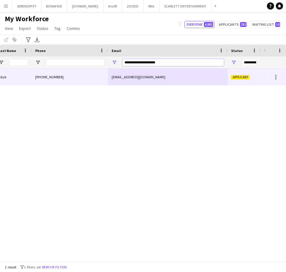
type input "**********"
click at [157, 75] on div "rakanaltyb7@gmail.com" at bounding box center [167, 77] width 119 height 16
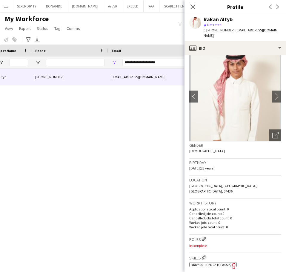
scroll to position [0, 0]
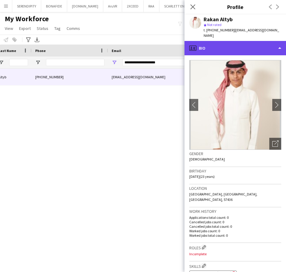
click at [245, 46] on div "profile Bio" at bounding box center [236, 48] width 102 height 14
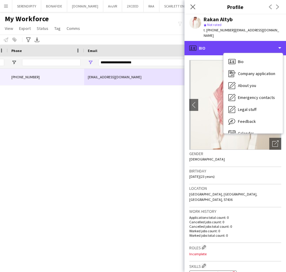
scroll to position [0, 120]
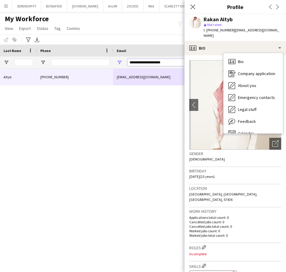
drag, startPoint x: 170, startPoint y: 63, endPoint x: 120, endPoint y: 62, distance: 49.9
click at [120, 62] on div "**********" at bounding box center [172, 62] width 119 height 12
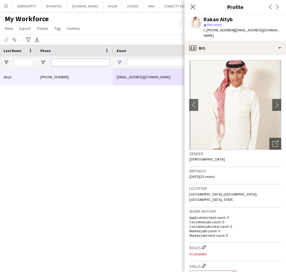
click at [93, 65] on input "Phone Filter Input" at bounding box center [80, 62] width 59 height 7
click at [94, 64] on input "Phone Filter Input" at bounding box center [80, 62] width 59 height 7
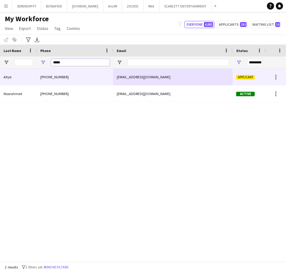
type input "*****"
click at [207, 76] on div "rakanaltyb7@gmail.com" at bounding box center [172, 77] width 119 height 16
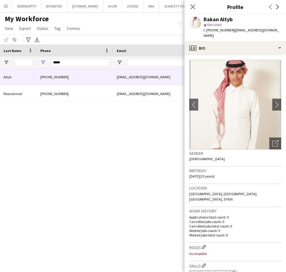
scroll to position [0, 0]
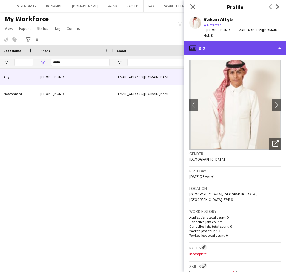
click at [229, 43] on div "profile Bio" at bounding box center [236, 48] width 102 height 14
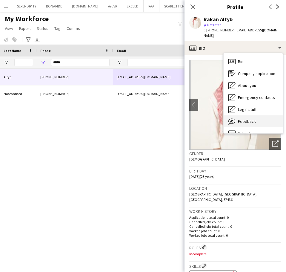
click at [259, 115] on div "Feedback Feedback" at bounding box center [253, 121] width 59 height 12
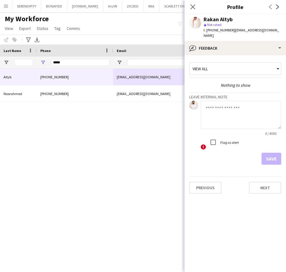
click at [228, 107] on textarea at bounding box center [241, 115] width 81 height 28
click at [210, 101] on textarea at bounding box center [241, 115] width 81 height 28
paste textarea "**********"
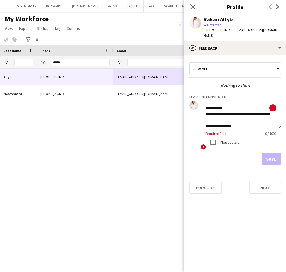
scroll to position [203, 0]
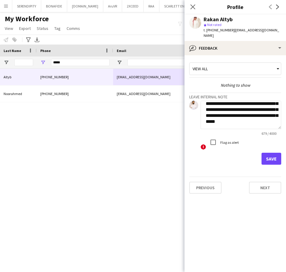
type textarea "**********"
click at [272, 154] on button "Save" at bounding box center [272, 159] width 20 height 12
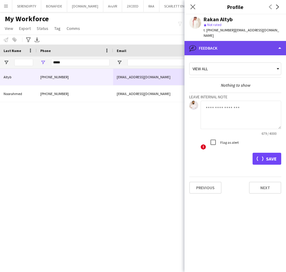
scroll to position [0, 0]
click at [232, 45] on div "bubble-pencil Feedback" at bounding box center [236, 48] width 102 height 14
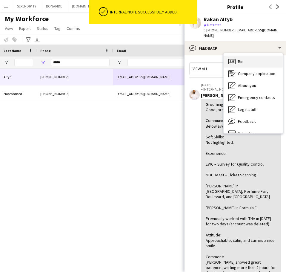
click at [267, 58] on div "Bio Bio" at bounding box center [253, 62] width 59 height 12
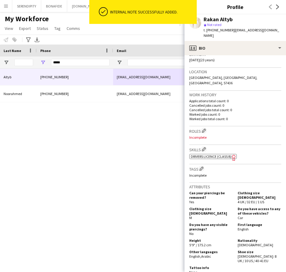
scroll to position [119, 0]
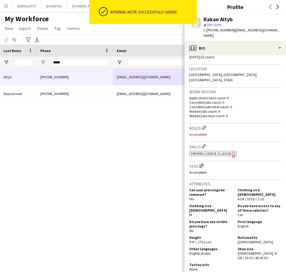
click at [201, 163] on app-icon "Edit crew company tags" at bounding box center [202, 165] width 4 height 4
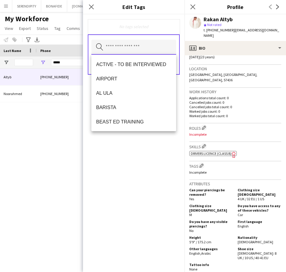
click at [120, 49] on input "text" at bounding box center [133, 47] width 85 height 15
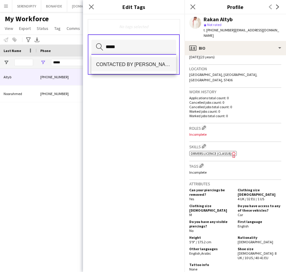
type input "*****"
click at [140, 64] on span "CONTACTED BY [PERSON_NAME]" at bounding box center [133, 65] width 75 height 6
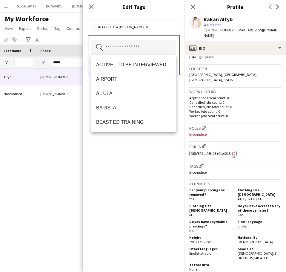
click at [132, 180] on div "CONTACTED BY [PERSON_NAME] Remove Search by tag name Save" at bounding box center [134, 142] width 102 height 257
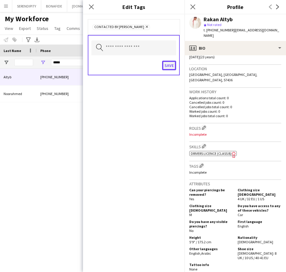
click at [171, 66] on button "Save" at bounding box center [169, 66] width 14 height 10
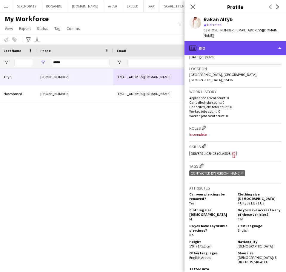
click at [254, 41] on div "profile Bio" at bounding box center [236, 48] width 102 height 14
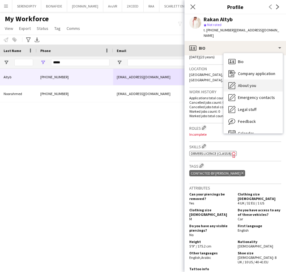
click at [264, 82] on div "About you About you" at bounding box center [253, 85] width 59 height 12
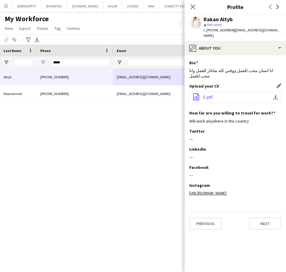
click at [259, 91] on button "office-file-sheet S.pdf download-bottom" at bounding box center [235, 97] width 92 height 12
click at [243, 91] on button "office-file-sheet S.pdf download-bottom" at bounding box center [235, 97] width 92 height 12
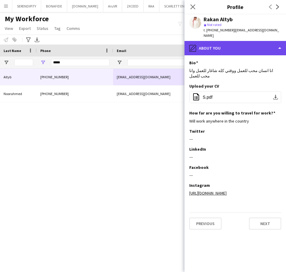
click at [222, 44] on div "pencil4 About you" at bounding box center [236, 48] width 102 height 14
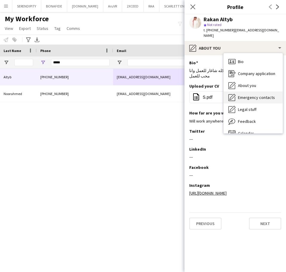
click at [255, 95] on span "Emergency contacts" at bounding box center [256, 97] width 37 height 5
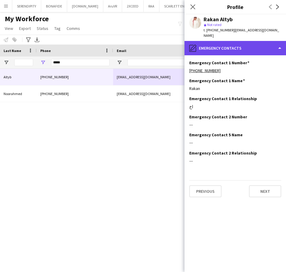
click at [255, 41] on div "pencil4 Emergency contacts" at bounding box center [236, 48] width 102 height 14
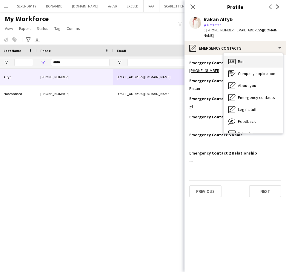
click at [254, 56] on div "Bio Bio" at bounding box center [253, 62] width 59 height 12
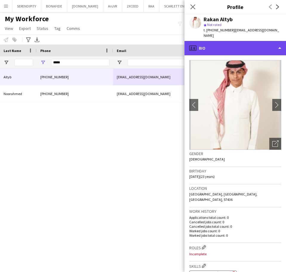
click at [248, 45] on div "profile Bio" at bounding box center [236, 48] width 102 height 14
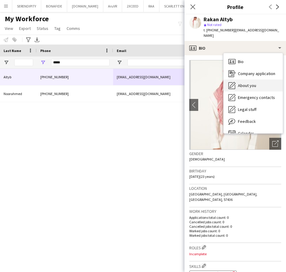
click at [254, 83] on span "About you" at bounding box center [247, 85] width 18 height 5
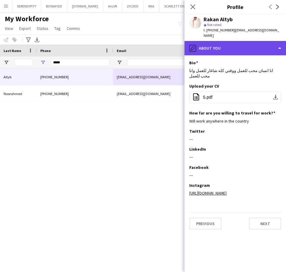
click at [251, 45] on div "pencil4 About you" at bounding box center [236, 48] width 102 height 14
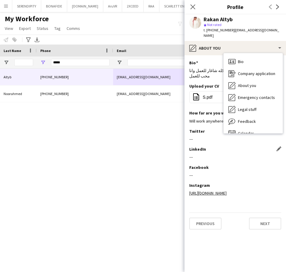
drag, startPoint x: 267, startPoint y: 152, endPoint x: 263, endPoint y: 150, distance: 5.1
click at [266, 152] on div "LinkedIn Edit this field ---" at bounding box center [235, 155] width 92 height 18
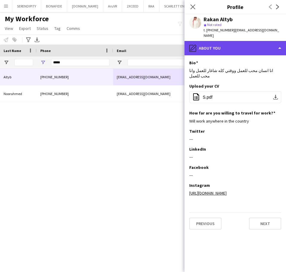
click at [220, 44] on div "pencil4 About you" at bounding box center [236, 48] width 102 height 14
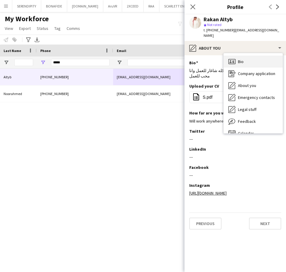
click at [247, 59] on div "Bio Bio" at bounding box center [253, 62] width 59 height 12
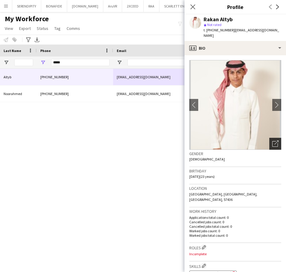
click at [272, 140] on icon "Open photos pop-in" at bounding box center [275, 143] width 6 height 6
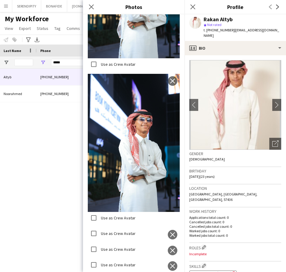
scroll to position [767, 0]
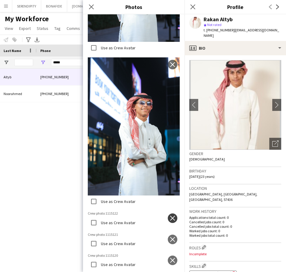
click at [170, 216] on app-icon "close" at bounding box center [173, 218] width 6 height 5
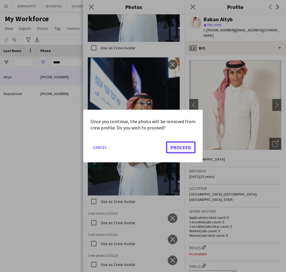
click at [180, 146] on button "Proceed" at bounding box center [181, 147] width 30 height 12
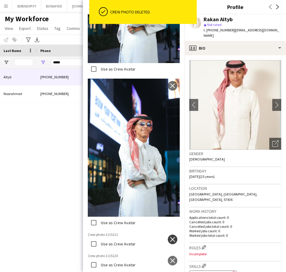
click at [171, 237] on app-icon "close" at bounding box center [173, 239] width 6 height 5
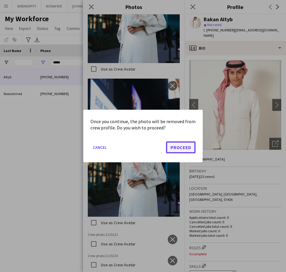
click at [182, 148] on button "Proceed" at bounding box center [181, 147] width 30 height 12
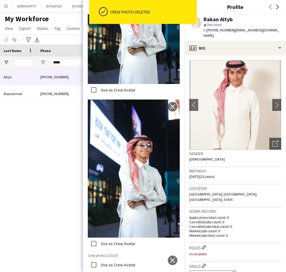
scroll to position [749, 0]
click at [170, 258] on app-icon "close" at bounding box center [173, 260] width 6 height 5
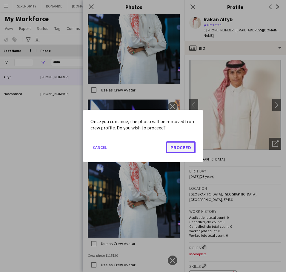
click at [181, 148] on button "Proceed" at bounding box center [181, 147] width 30 height 12
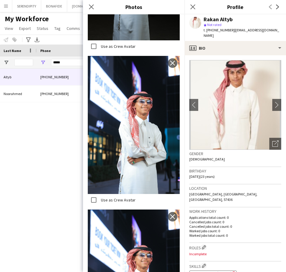
scroll to position [588, 0]
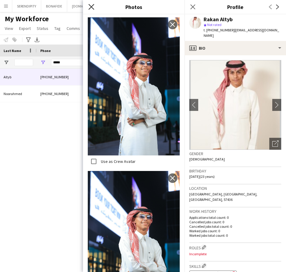
click at [91, 6] on icon "Close pop-in" at bounding box center [91, 7] width 6 height 6
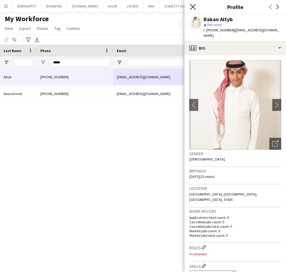
click at [194, 6] on icon at bounding box center [193, 7] width 6 height 6
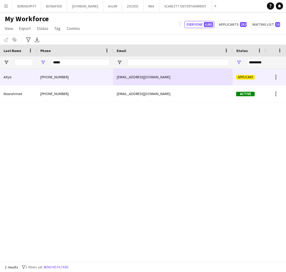
click at [187, 72] on div "rakanaltyb7@gmail.com" at bounding box center [172, 77] width 119 height 16
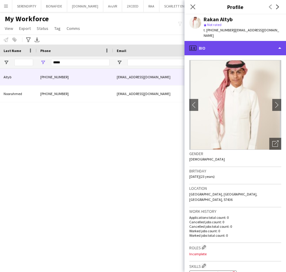
click at [265, 45] on div "profile Bio" at bounding box center [236, 48] width 102 height 14
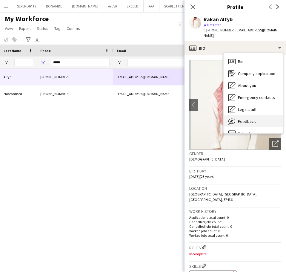
click at [265, 119] on div "Feedback Feedback" at bounding box center [253, 121] width 59 height 12
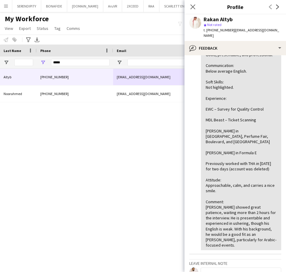
scroll to position [30, 0]
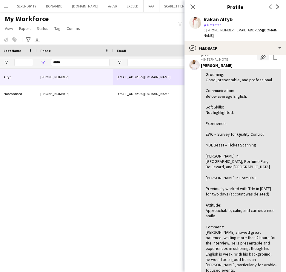
click at [260, 53] on app-icon "Edit internal note" at bounding box center [263, 56] width 6 height 6
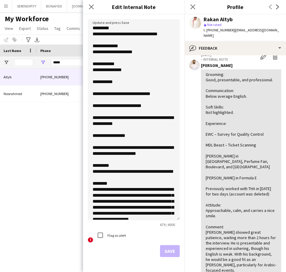
drag, startPoint x: 179, startPoint y: 52, endPoint x: 176, endPoint y: 217, distance: 165.2
click at [176, 217] on textarea "**********" at bounding box center [134, 119] width 92 height 201
click at [141, 136] on textarea "**********" at bounding box center [134, 119] width 92 height 201
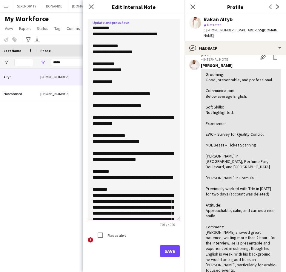
type textarea "**********"
click at [169, 251] on button "Save" at bounding box center [170, 251] width 20 height 12
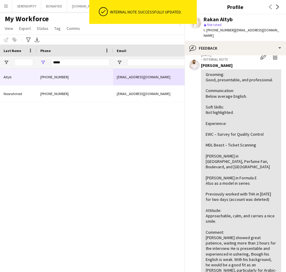
scroll to position [36, 0]
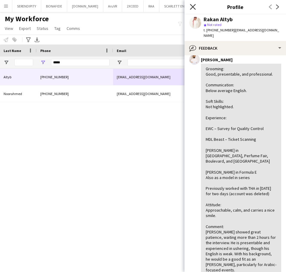
click at [195, 7] on icon "Close pop-in" at bounding box center [193, 7] width 6 height 6
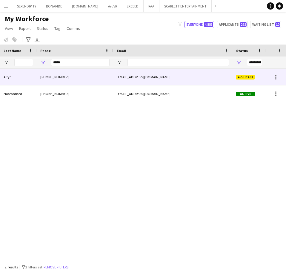
click at [154, 76] on div "rakanaltyb7@gmail.com" at bounding box center [172, 77] width 119 height 16
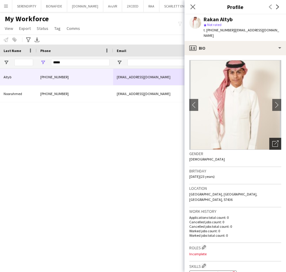
click at [274, 140] on icon "Open photos pop-in" at bounding box center [275, 143] width 6 height 6
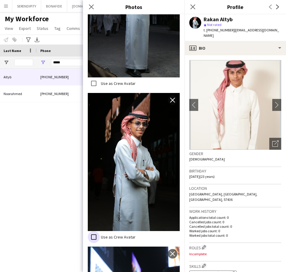
scroll to position [361, 0]
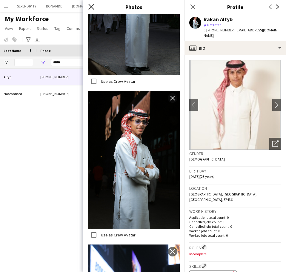
click at [92, 7] on icon at bounding box center [91, 7] width 6 height 6
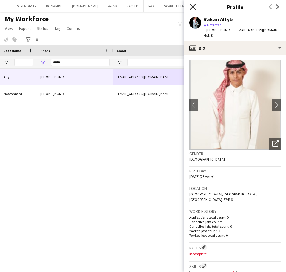
click at [192, 7] on icon "Close pop-in" at bounding box center [193, 7] width 6 height 6
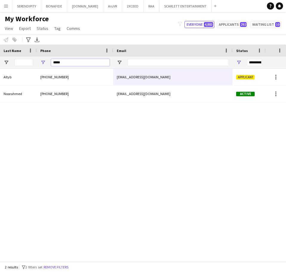
drag, startPoint x: 91, startPoint y: 60, endPoint x: 46, endPoint y: 61, distance: 45.1
click at [46, 61] on div "*****" at bounding box center [75, 62] width 76 height 12
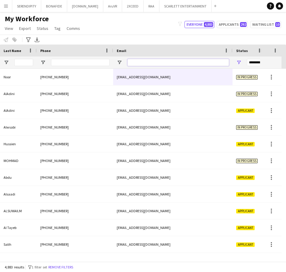
click at [174, 65] on input "Email Filter Input" at bounding box center [179, 62] width 102 height 7
paste input "**********"
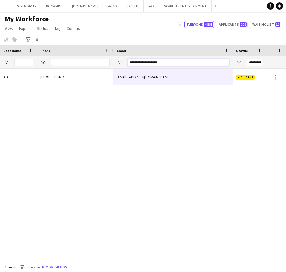
type input "**********"
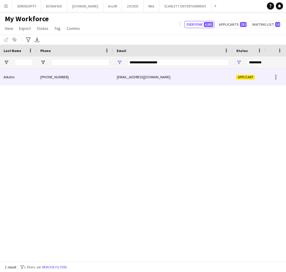
click at [166, 73] on div "flfl00557@gmail.com" at bounding box center [172, 77] width 119 height 16
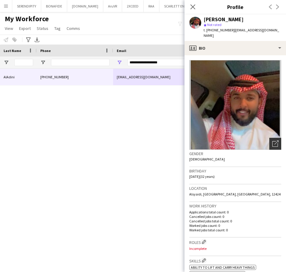
click at [272, 138] on div "Open photos pop-in" at bounding box center [275, 144] width 12 height 12
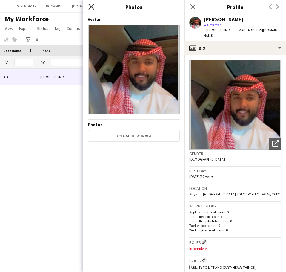
click at [93, 8] on icon at bounding box center [91, 7] width 6 height 6
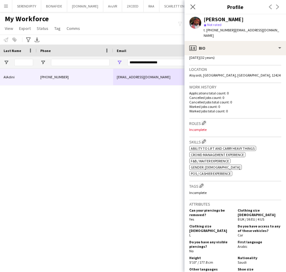
scroll to position [110, 0]
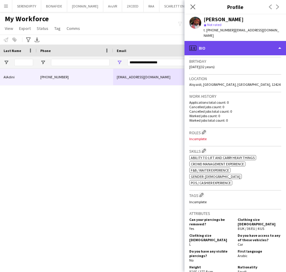
click at [215, 48] on div "profile Bio" at bounding box center [236, 48] width 102 height 14
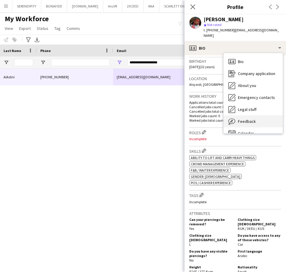
click at [260, 115] on div "Feedback Feedback" at bounding box center [253, 121] width 59 height 12
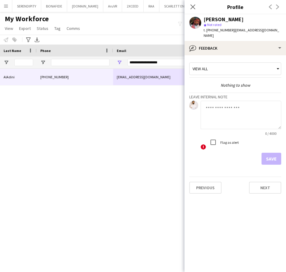
click at [221, 111] on textarea at bounding box center [241, 115] width 81 height 28
paste textarea "**********"
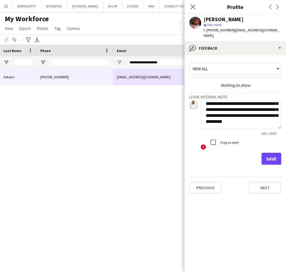
drag, startPoint x: 279, startPoint y: 123, endPoint x: 277, endPoint y: 130, distance: 7.3
click at [277, 143] on div "**********" at bounding box center [241, 126] width 81 height 50
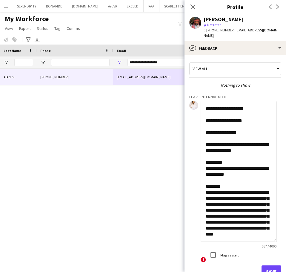
drag, startPoint x: 280, startPoint y: 121, endPoint x: 274, endPoint y: 226, distance: 105.6
click at [276, 235] on textarea "**********" at bounding box center [239, 171] width 76 height 141
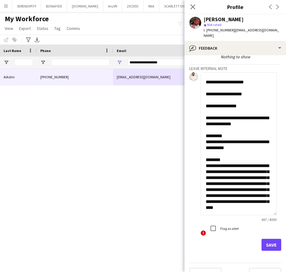
scroll to position [35, 0]
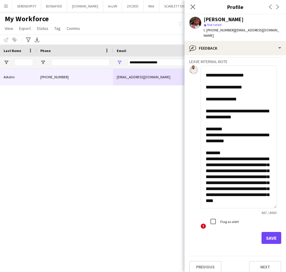
type textarea "**********"
click at [271, 232] on button "Save" at bounding box center [272, 238] width 20 height 12
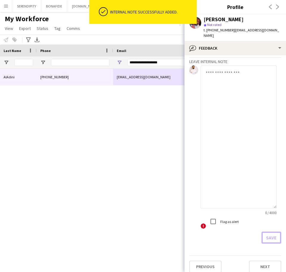
scroll to position [262, 0]
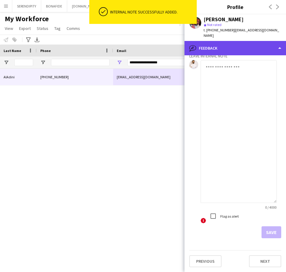
click at [241, 43] on div "bubble-pencil Feedback" at bounding box center [236, 48] width 102 height 14
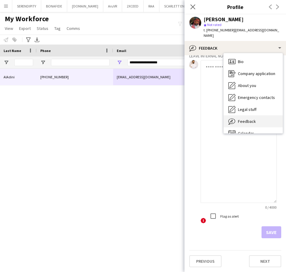
click at [247, 119] on span "Feedback" at bounding box center [247, 121] width 18 height 5
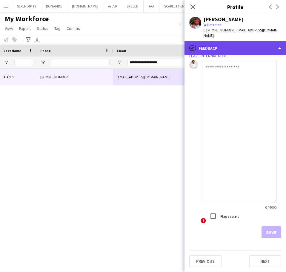
click at [239, 44] on div "bubble-pencil Feedback" at bounding box center [236, 48] width 102 height 14
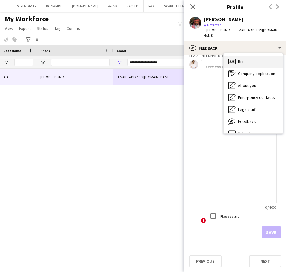
click at [247, 60] on div "Bio Bio" at bounding box center [253, 62] width 59 height 12
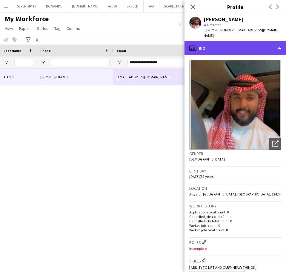
click at [239, 43] on div "profile Bio" at bounding box center [236, 48] width 102 height 14
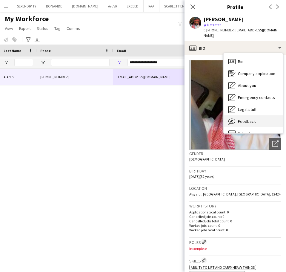
click at [254, 119] on span "Feedback" at bounding box center [247, 121] width 18 height 5
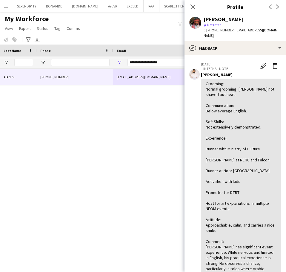
scroll to position [0, 0]
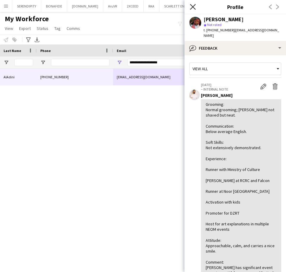
click at [195, 7] on icon "Close pop-in" at bounding box center [193, 7] width 6 height 6
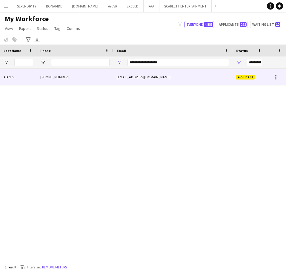
click at [179, 79] on div "flfl00557@gmail.com" at bounding box center [172, 77] width 119 height 16
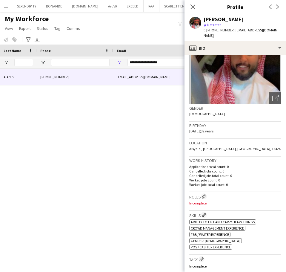
scroll to position [70, 0]
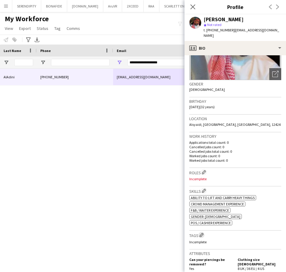
click at [203, 233] on app-icon "Edit crew company tags" at bounding box center [202, 235] width 4 height 4
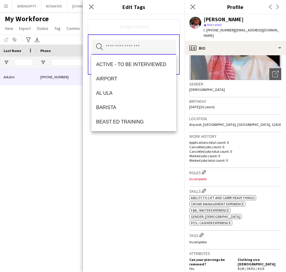
click at [124, 46] on input "text" at bounding box center [133, 47] width 85 height 15
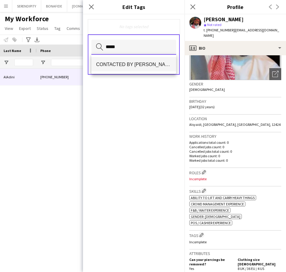
type input "*****"
click at [128, 70] on mat-option "CONTACTED BY [PERSON_NAME]" at bounding box center [133, 64] width 85 height 14
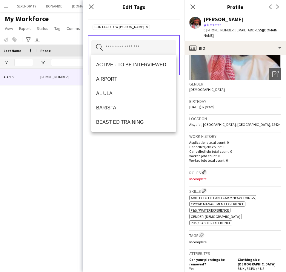
click at [134, 195] on div "CONTACTED BY [PERSON_NAME] Remove Search by tag name Save" at bounding box center [134, 142] width 102 height 257
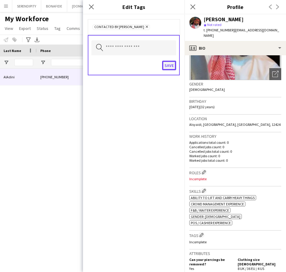
click at [173, 68] on button "Save" at bounding box center [169, 66] width 14 height 10
click at [172, 68] on button "Save" at bounding box center [169, 66] width 14 height 10
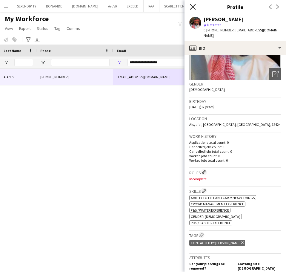
click at [192, 5] on icon "Close pop-in" at bounding box center [193, 7] width 6 height 6
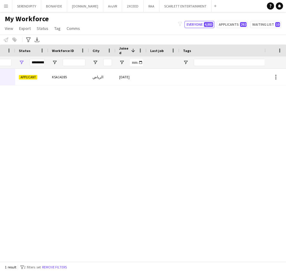
scroll to position [0, 328]
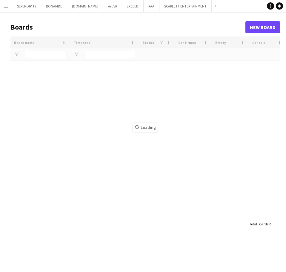
type input "***"
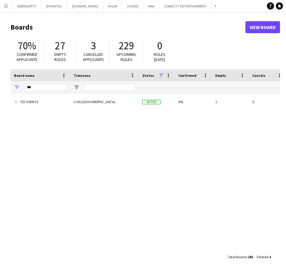
click at [6, 5] on app-icon "Menu" at bounding box center [6, 6] width 5 height 5
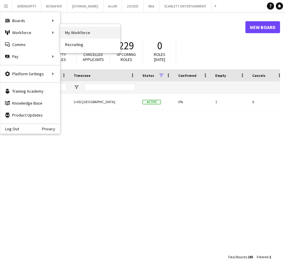
click at [76, 32] on link "My Workforce" at bounding box center [90, 33] width 60 height 12
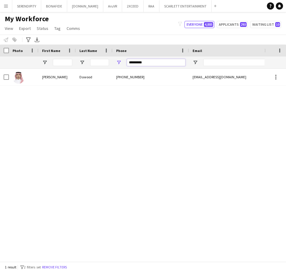
drag, startPoint x: 152, startPoint y: 61, endPoint x: 87, endPoint y: 62, distance: 65.1
paste input "Phone Filter Input"
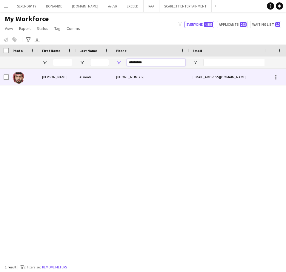
type input "*********"
click at [126, 76] on div "+966536920208" at bounding box center [151, 77] width 76 height 16
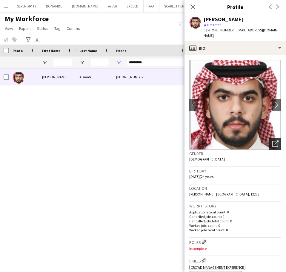
click at [275, 138] on div "Open photos pop-in" at bounding box center [275, 144] width 12 height 12
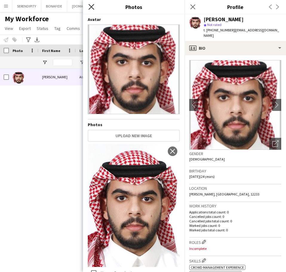
click at [91, 6] on icon "Close pop-in" at bounding box center [91, 7] width 6 height 6
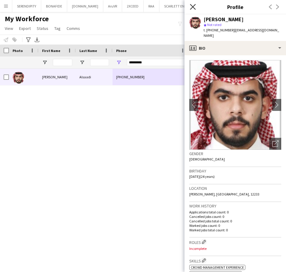
click at [193, 6] on icon "Close pop-in" at bounding box center [193, 7] width 6 height 6
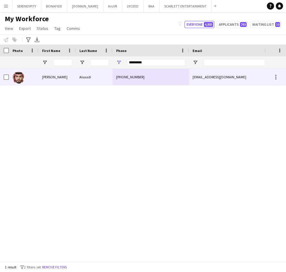
click at [224, 74] on div "drc9@outlook.sa" at bounding box center [248, 77] width 119 height 16
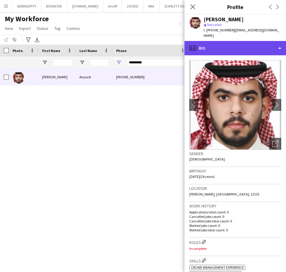
click at [253, 41] on div "profile Bio" at bounding box center [236, 48] width 102 height 14
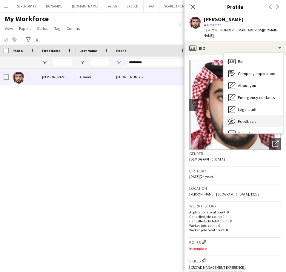
click at [260, 115] on div "Feedback Feedback" at bounding box center [253, 121] width 59 height 12
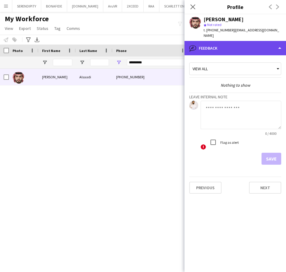
click at [217, 46] on div "bubble-pencil Feedback" at bounding box center [236, 48] width 102 height 14
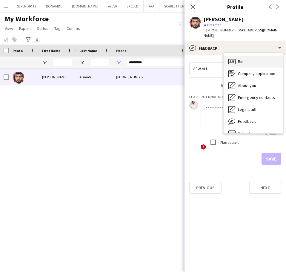
click at [257, 59] on div "Bio Bio" at bounding box center [253, 62] width 59 height 12
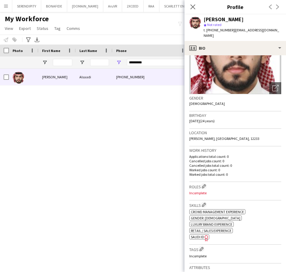
scroll to position [60, 0]
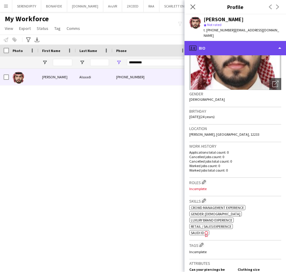
click at [244, 44] on div "profile Bio" at bounding box center [236, 48] width 102 height 14
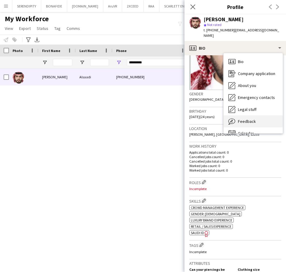
click at [262, 117] on div "Feedback Feedback" at bounding box center [253, 121] width 59 height 12
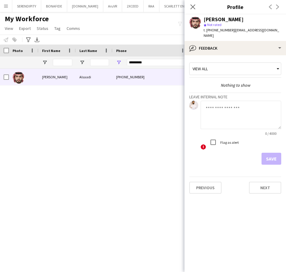
click at [226, 104] on textarea at bounding box center [241, 115] width 81 height 28
paste textarea "**********"
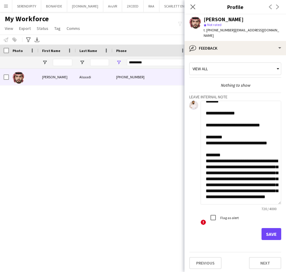
scroll to position [152, 0]
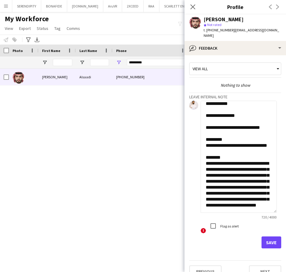
drag, startPoint x: 279, startPoint y: 123, endPoint x: 276, endPoint y: 206, distance: 83.7
click at [276, 206] on textarea "**********" at bounding box center [239, 157] width 76 height 112
type textarea "**********"
click at [271, 236] on button "Save" at bounding box center [272, 242] width 20 height 12
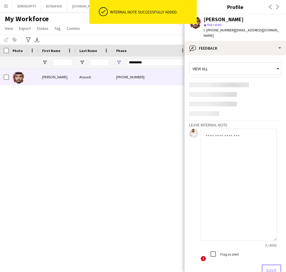
scroll to position [0, 0]
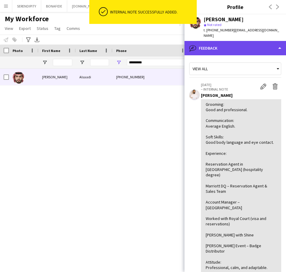
click at [234, 41] on div "bubble-pencil Feedback" at bounding box center [236, 48] width 102 height 14
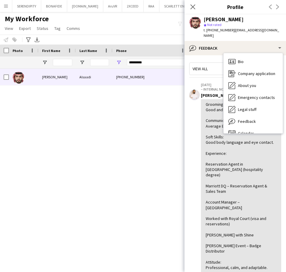
click at [194, 122] on app-crew-profile-feedback-item "30-08-2025 – INTERNAL NOTE Edit internal note Delete internal note Obada Ghali …" at bounding box center [235, 208] width 92 height 258
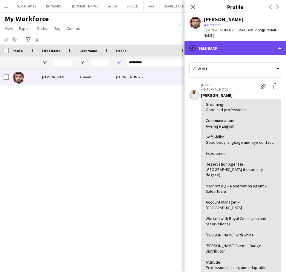
click at [234, 48] on div "bubble-pencil Feedback" at bounding box center [236, 48] width 102 height 14
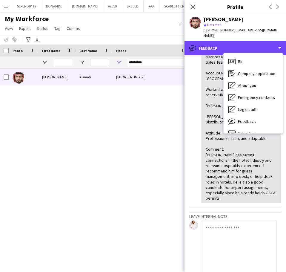
scroll to position [129, 0]
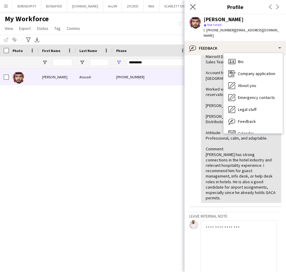
click at [196, 6] on app-icon "Close pop-in" at bounding box center [193, 7] width 9 height 9
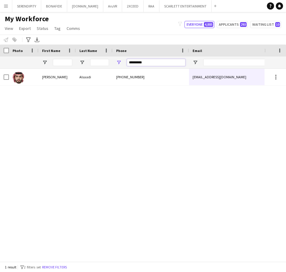
drag, startPoint x: 157, startPoint y: 62, endPoint x: 87, endPoint y: 67, distance: 70.1
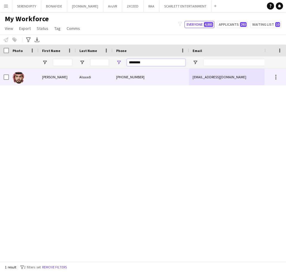
type input "********"
click at [160, 75] on div "+966536920208" at bounding box center [151, 77] width 76 height 16
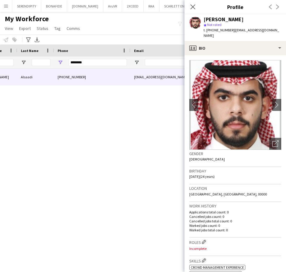
scroll to position [0, 0]
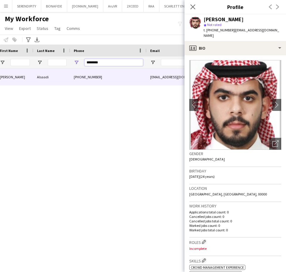
click at [110, 62] on input "********" at bounding box center [114, 62] width 59 height 7
click at [195, 5] on icon "Close pop-in" at bounding box center [193, 7] width 6 height 6
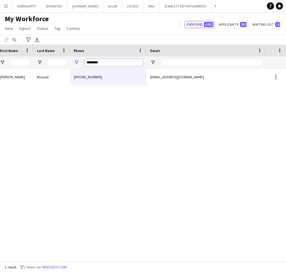
drag, startPoint x: 105, startPoint y: 62, endPoint x: 67, endPoint y: 62, distance: 37.6
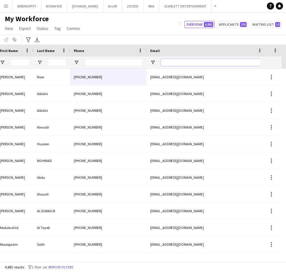
click at [169, 61] on input "Email Filter Input" at bounding box center [212, 62] width 102 height 7
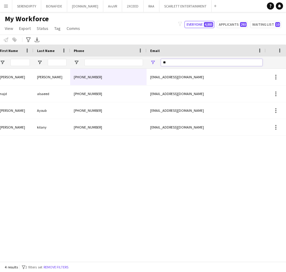
type input "*"
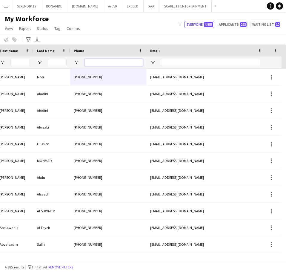
click at [103, 60] on input "Phone Filter Input" at bounding box center [114, 62] width 59 height 7
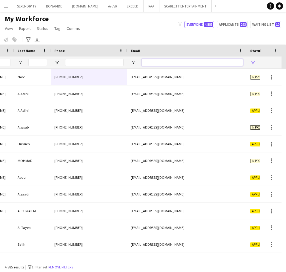
click at [159, 62] on input "Email Filter Input" at bounding box center [193, 62] width 102 height 7
click at [99, 62] on input "Phone Filter Input" at bounding box center [94, 62] width 59 height 7
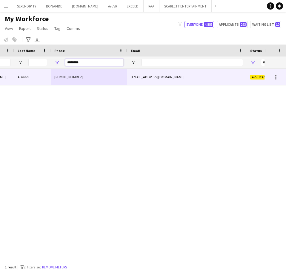
type input "********"
click at [171, 76] on div "drc9@outlook.sa" at bounding box center [186, 77] width 119 height 16
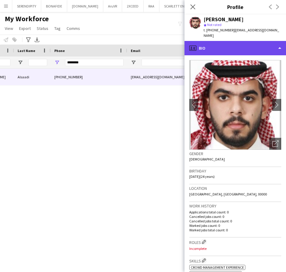
click at [251, 43] on div "profile Bio" at bounding box center [236, 48] width 102 height 14
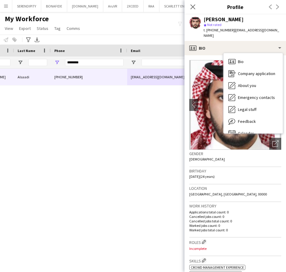
click at [240, 191] on div "Location Riyadh, Riyadh, 00000" at bounding box center [235, 192] width 92 height 17
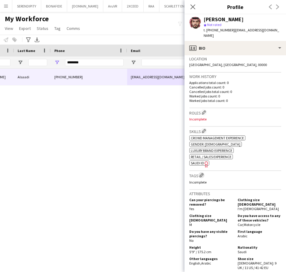
click at [205, 172] on button "Edit crew company tags" at bounding box center [202, 175] width 6 height 6
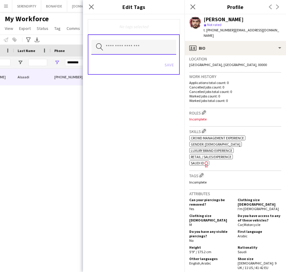
click at [129, 47] on input "text" at bounding box center [133, 47] width 85 height 15
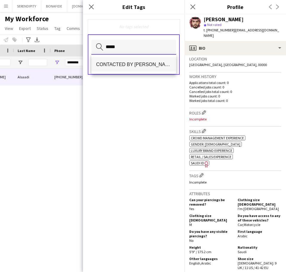
type input "*****"
click at [147, 64] on span "CONTACTED BY [PERSON_NAME]" at bounding box center [133, 65] width 75 height 6
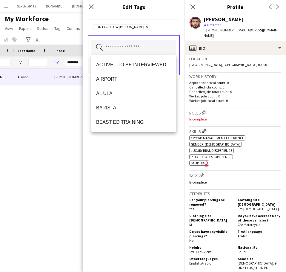
click at [142, 175] on div "CONTACTED BY [PERSON_NAME] Remove Search by tag name Save" at bounding box center [134, 142] width 102 height 257
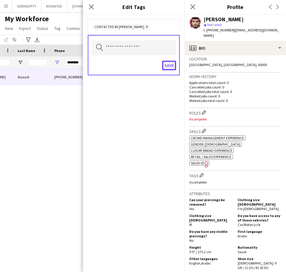
click at [170, 65] on button "Save" at bounding box center [169, 66] width 14 height 10
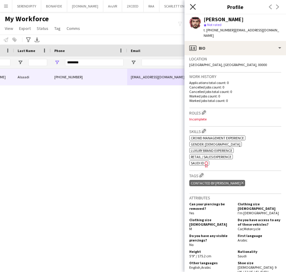
click at [192, 5] on icon "Close pop-in" at bounding box center [193, 7] width 6 height 6
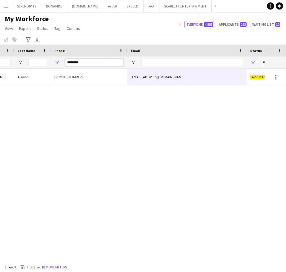
drag, startPoint x: 101, startPoint y: 62, endPoint x: 53, endPoint y: 51, distance: 49.0
